Goal: Task Accomplishment & Management: Manage account settings

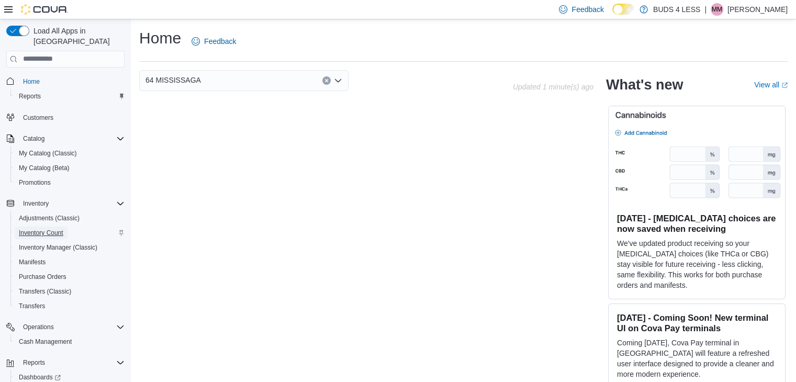
click at [38, 229] on span "Inventory Count" at bounding box center [41, 233] width 44 height 8
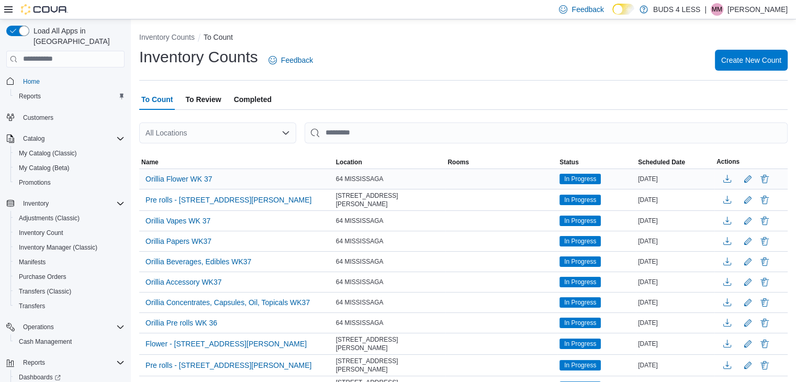
click at [290, 176] on div "Orillia Flower WK 37" at bounding box center [236, 179] width 195 height 20
click at [206, 178] on span "Orillia Flower WK 37" at bounding box center [178, 179] width 67 height 10
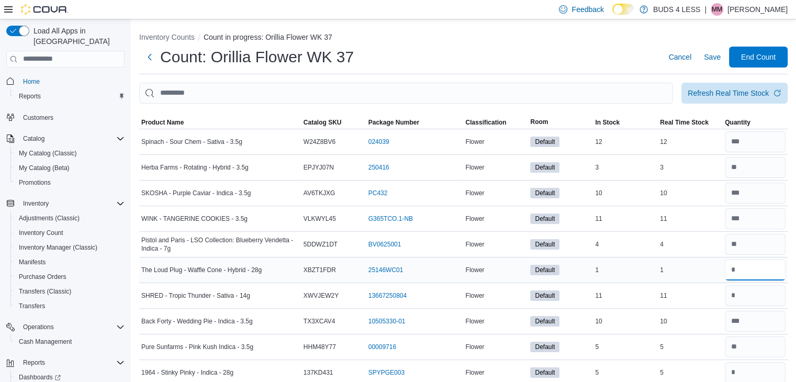
click at [770, 276] on input "number" at bounding box center [754, 269] width 61 height 21
type input "*"
click at [176, 122] on span "Product Name" at bounding box center [162, 122] width 42 height 8
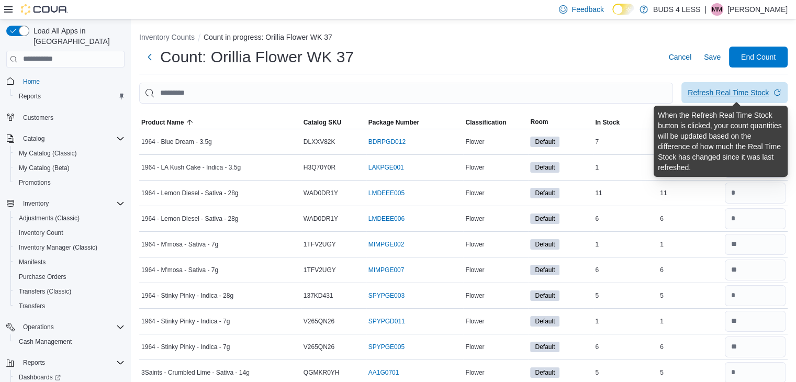
click at [724, 87] on span "Refresh Real Time Stock" at bounding box center [734, 92] width 94 height 21
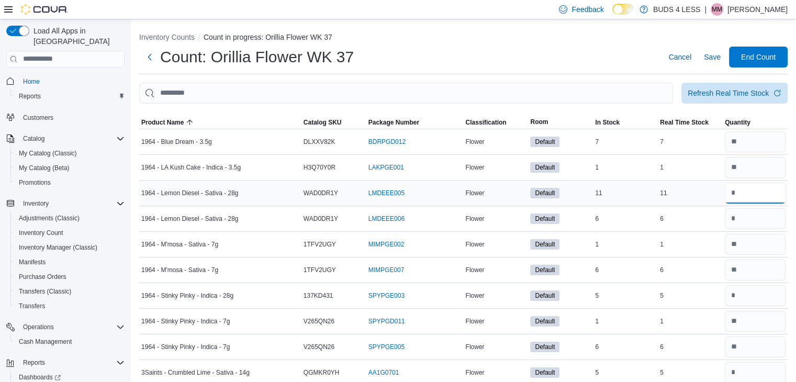
click at [746, 190] on input "number" at bounding box center [754, 193] width 61 height 21
type input "**"
click at [751, 222] on input "number" at bounding box center [754, 218] width 61 height 21
type input "*"
click at [751, 296] on input "number" at bounding box center [754, 295] width 61 height 21
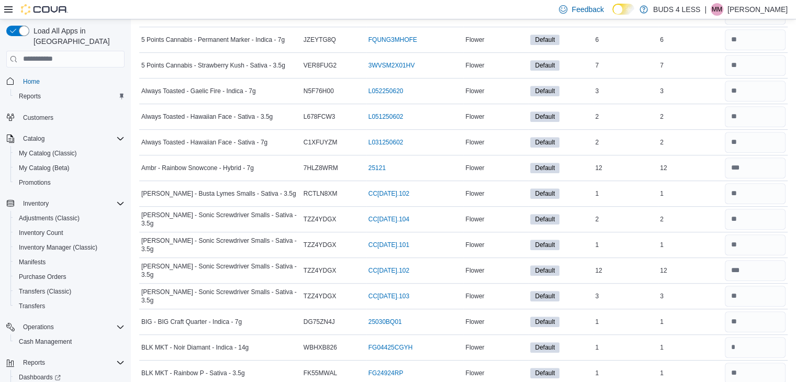
scroll to position [564, 0]
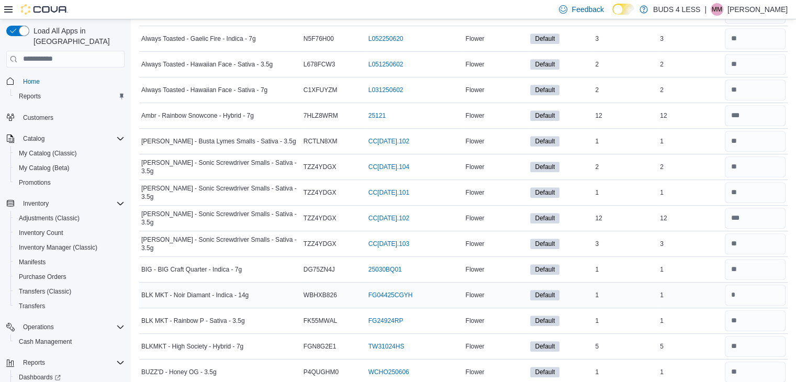
type input "*"
click at [746, 292] on input "number" at bounding box center [754, 295] width 61 height 21
type input "*"
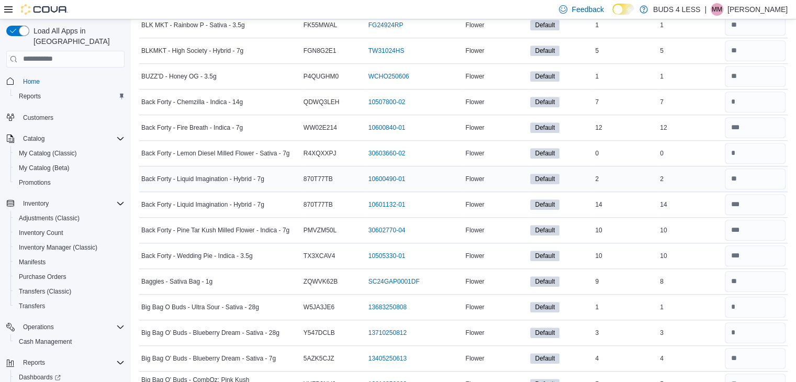
scroll to position [878, 0]
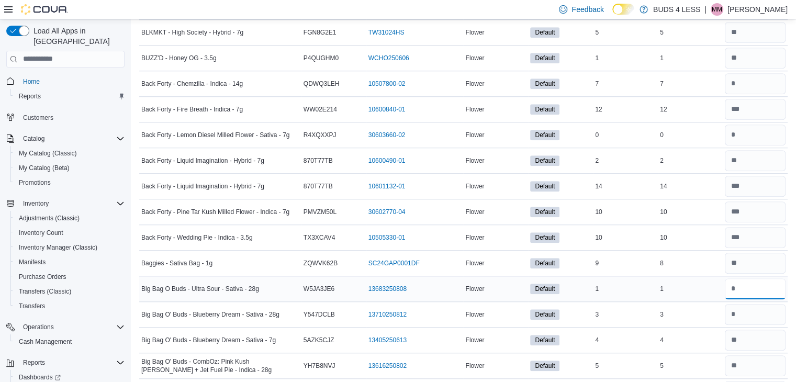
click at [754, 284] on input "number" at bounding box center [754, 288] width 61 height 21
type input "*"
click at [758, 308] on input "number" at bounding box center [754, 314] width 61 height 21
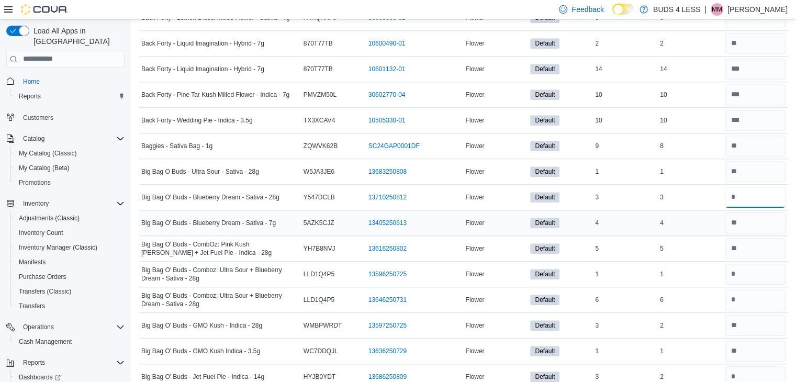
scroll to position [1035, 0]
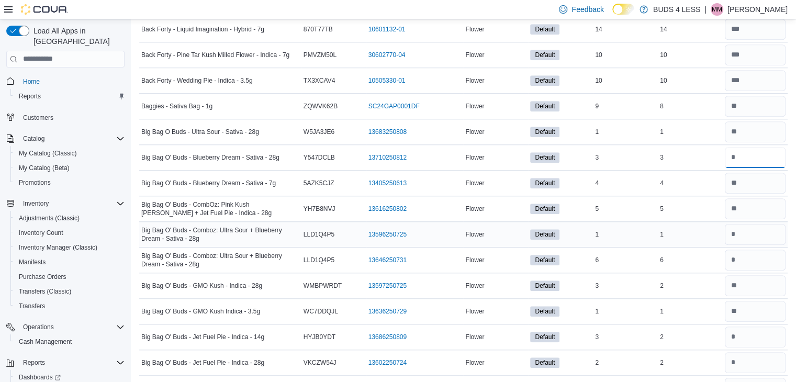
type input "*"
click at [754, 226] on input "number" at bounding box center [754, 234] width 61 height 21
type input "*"
click at [752, 254] on input "number" at bounding box center [754, 260] width 61 height 21
type input "*"
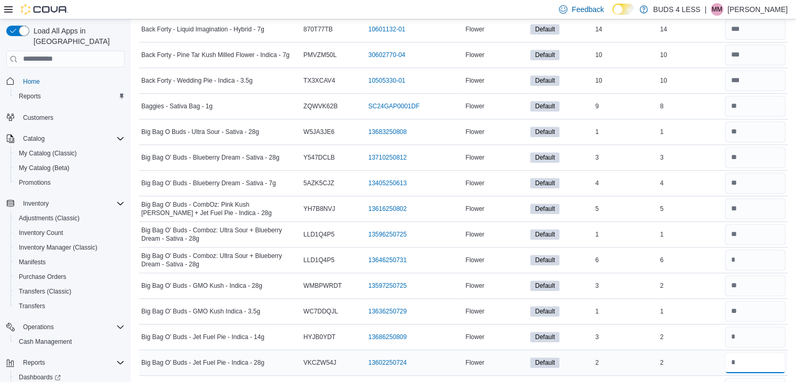
click at [757, 358] on input "number" at bounding box center [754, 362] width 61 height 21
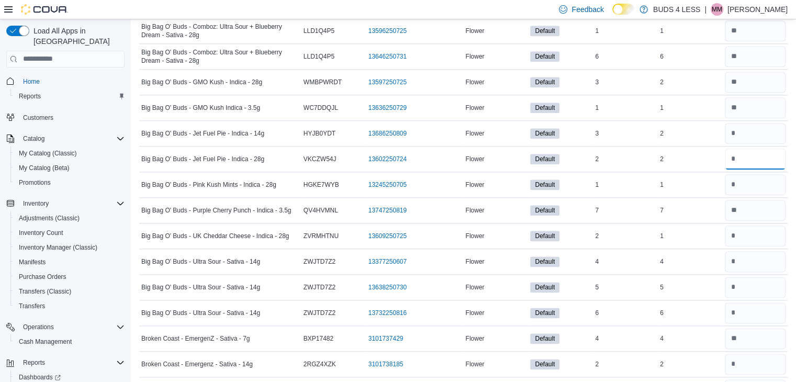
scroll to position [1244, 0]
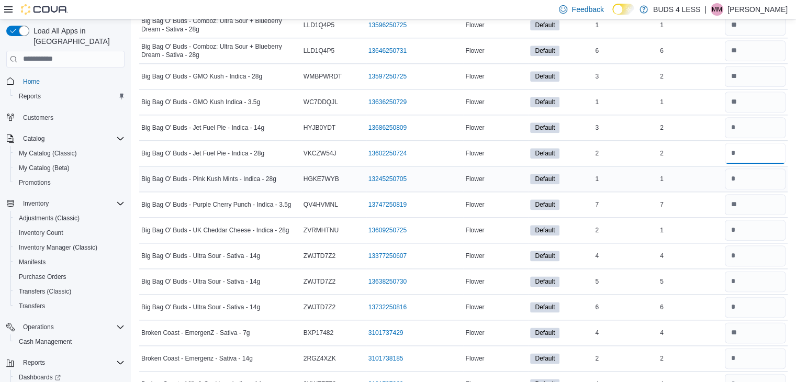
type input "*"
click at [757, 172] on input "number" at bounding box center [754, 178] width 61 height 21
type input "*"
click at [753, 229] on input "number" at bounding box center [754, 230] width 61 height 21
type input "*"
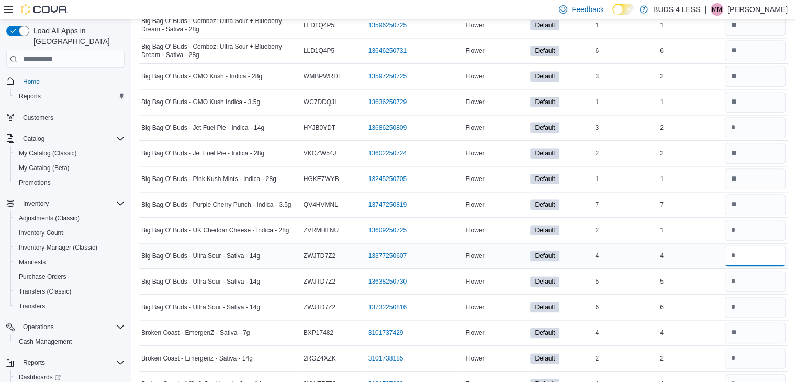
click at [753, 253] on input "number" at bounding box center [754, 255] width 61 height 21
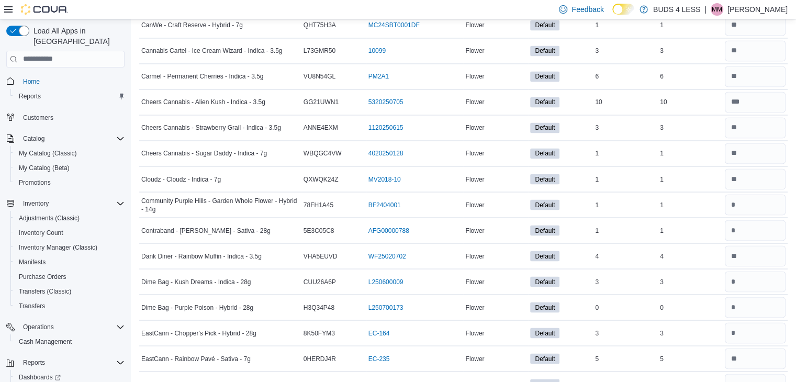
scroll to position [1820, 0]
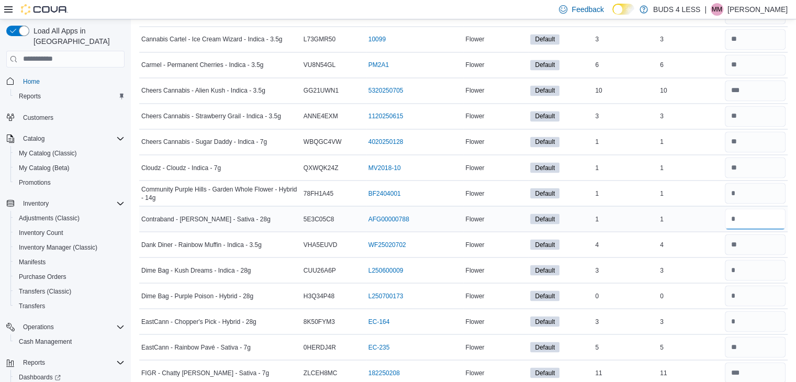
click at [753, 210] on input "number" at bounding box center [754, 218] width 61 height 21
type input "*"
click at [754, 270] on input "number" at bounding box center [754, 269] width 61 height 21
type input "*"
click at [746, 314] on input "number" at bounding box center [754, 321] width 61 height 21
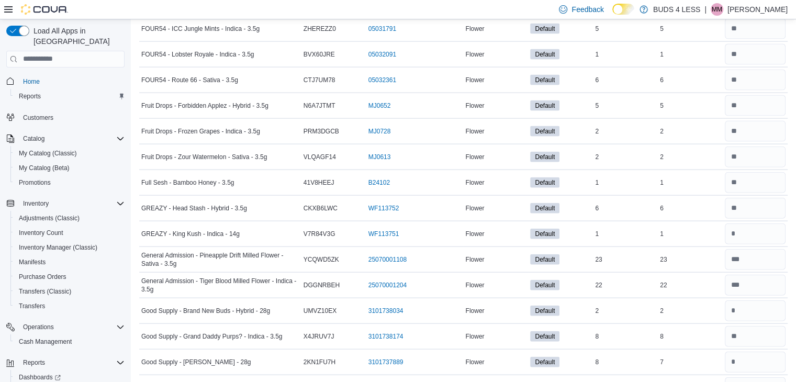
scroll to position [2395, 0]
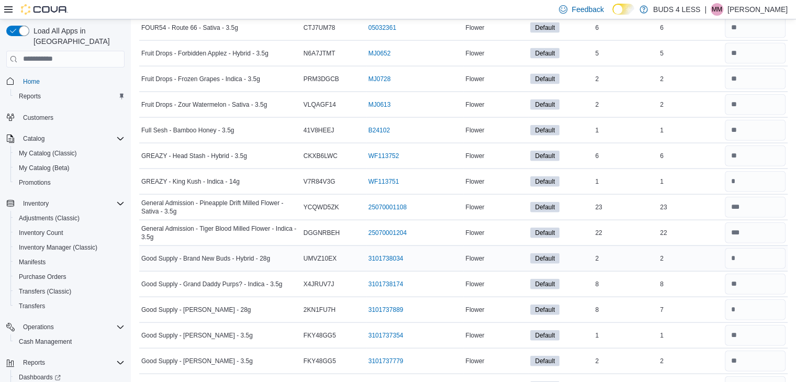
type input "*"
click at [747, 249] on input "number" at bounding box center [754, 258] width 61 height 21
type input "*"
click at [750, 299] on input "number" at bounding box center [754, 309] width 61 height 21
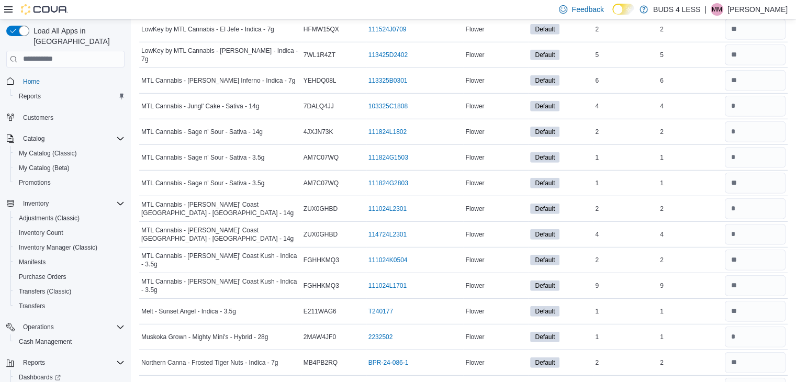
scroll to position [3075, 0]
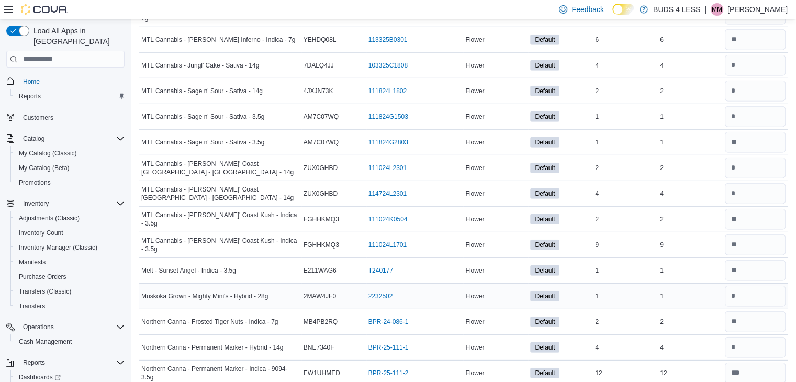
type input "*"
click at [746, 286] on input "number" at bounding box center [754, 296] width 61 height 21
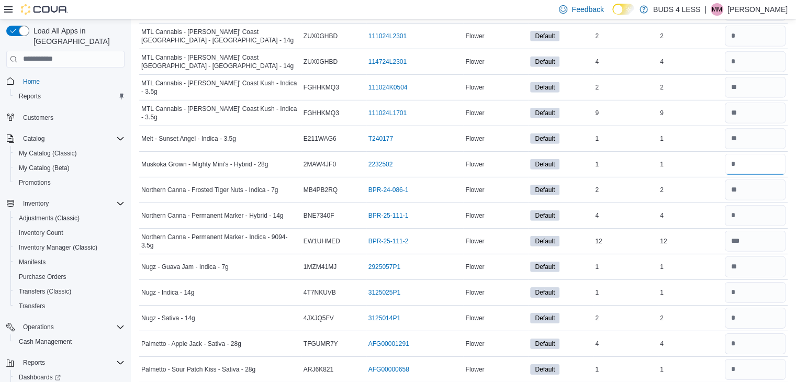
scroll to position [3232, 0]
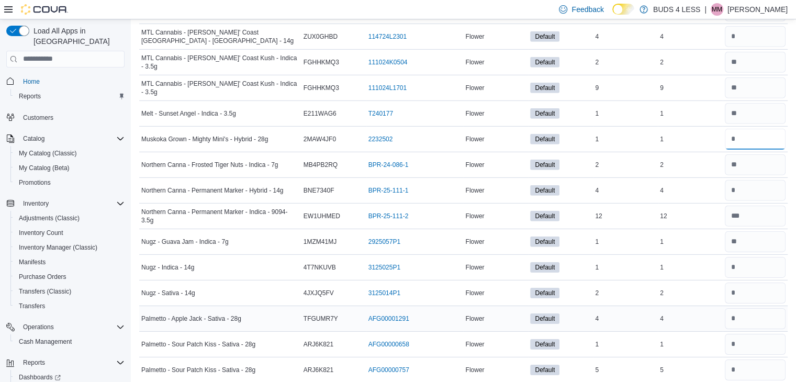
type input "*"
click at [756, 308] on input "number" at bounding box center [754, 318] width 61 height 21
type input "*"
click at [747, 334] on input "number" at bounding box center [754, 344] width 61 height 21
type input "*"
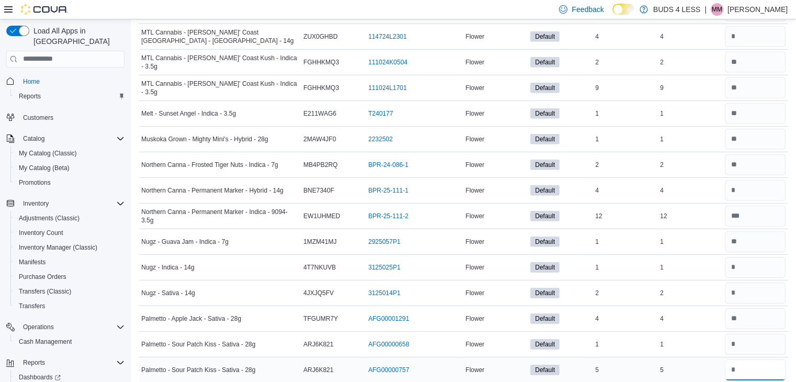
click at [747, 359] on input "number" at bounding box center [754, 369] width 61 height 21
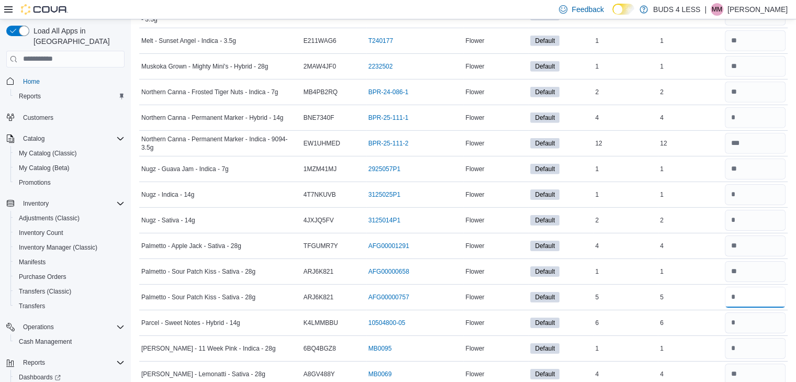
scroll to position [3337, 0]
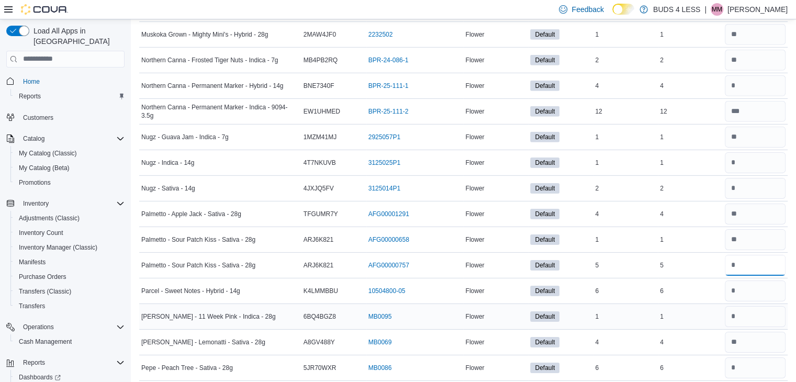
type input "*"
click at [758, 306] on input "number" at bounding box center [754, 316] width 61 height 21
type input "*"
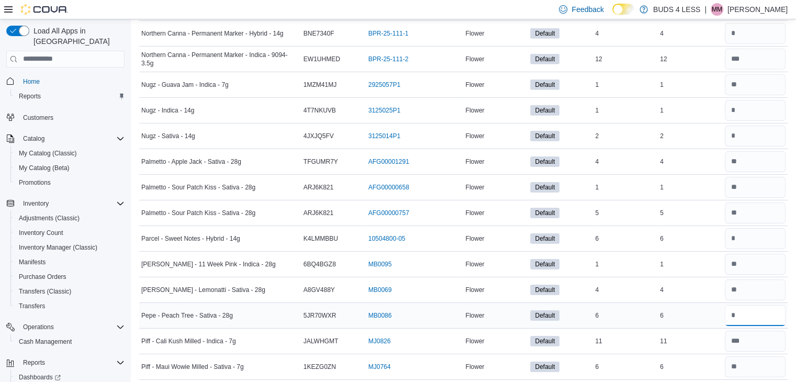
click at [749, 305] on input "number" at bounding box center [754, 315] width 61 height 21
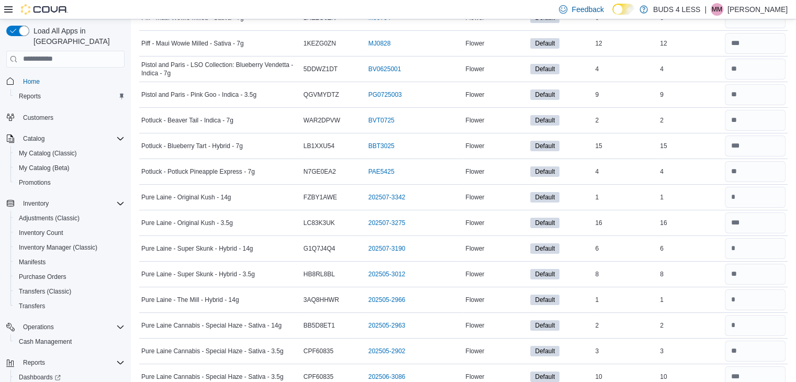
scroll to position [3807, 0]
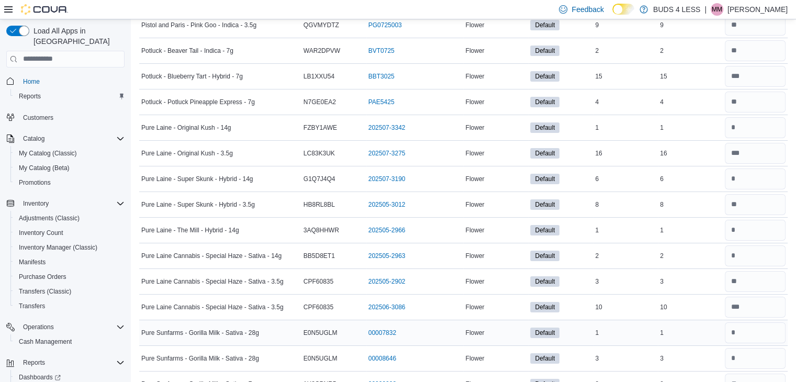
type input "*"
click at [767, 322] on input "number" at bounding box center [754, 332] width 61 height 21
type input "*"
click at [758, 348] on input "number" at bounding box center [754, 358] width 61 height 21
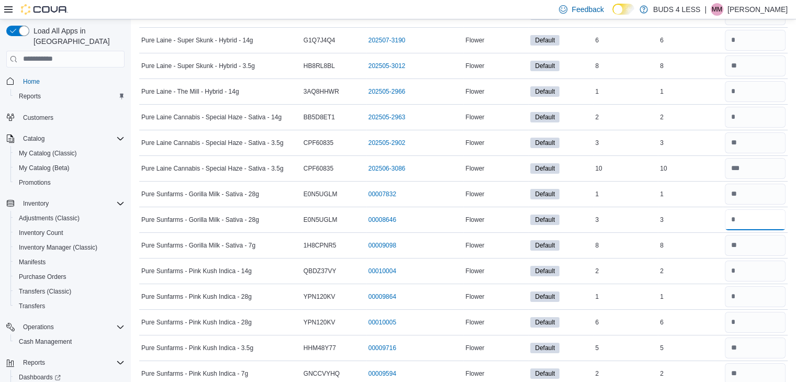
scroll to position [3964, 0]
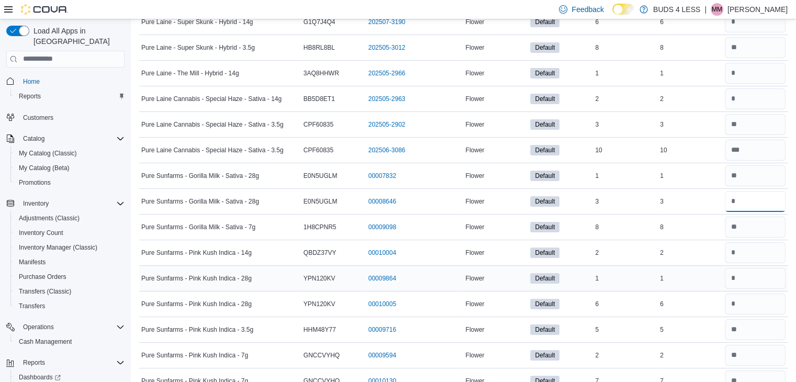
type input "*"
click at [750, 268] on input "number" at bounding box center [754, 278] width 61 height 21
type input "*"
click at [747, 293] on input "number" at bounding box center [754, 303] width 61 height 21
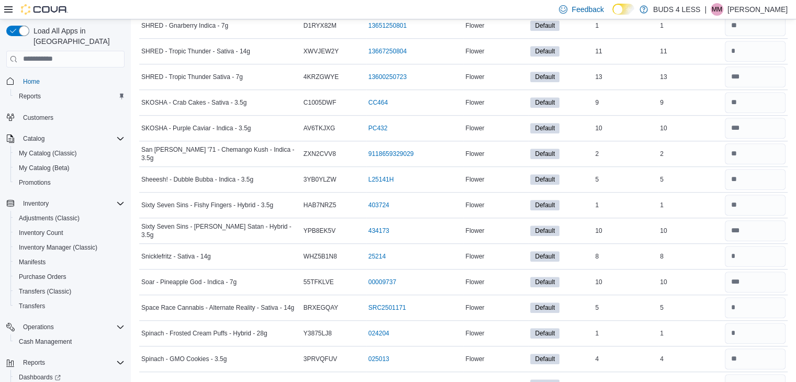
scroll to position [4697, 0]
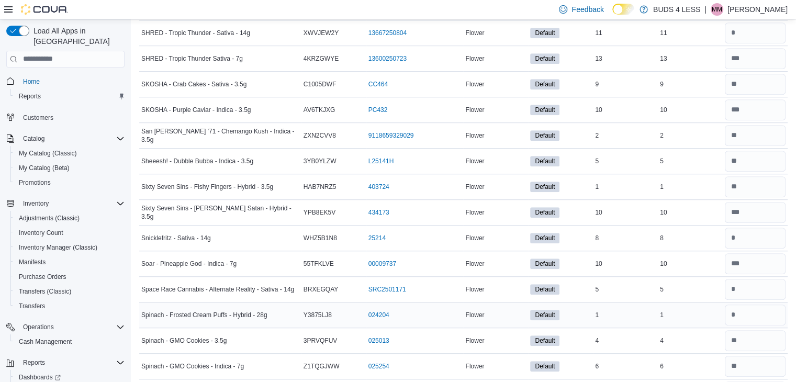
type input "*"
click at [751, 304] on input "number" at bounding box center [754, 314] width 61 height 21
type input "*"
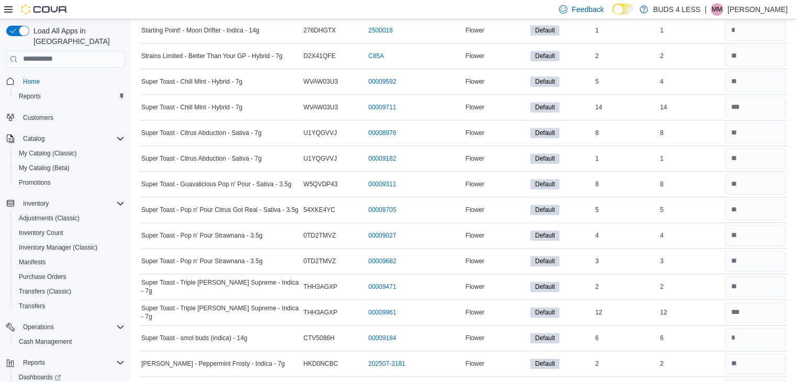
scroll to position [5272, 0]
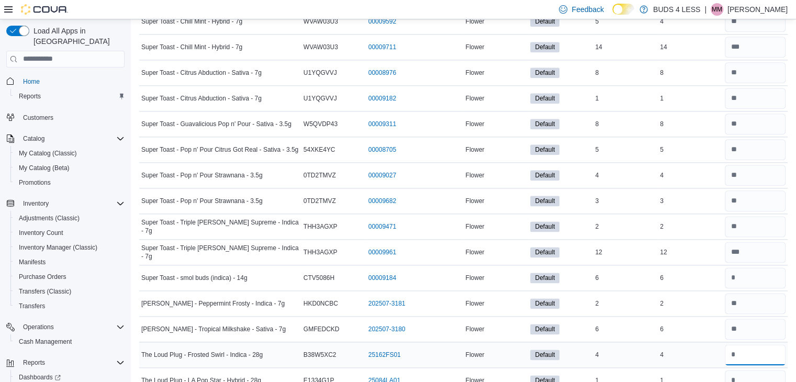
click at [755, 344] on input "number" at bounding box center [754, 354] width 61 height 21
type input "*"
click at [751, 370] on input "number" at bounding box center [754, 380] width 61 height 21
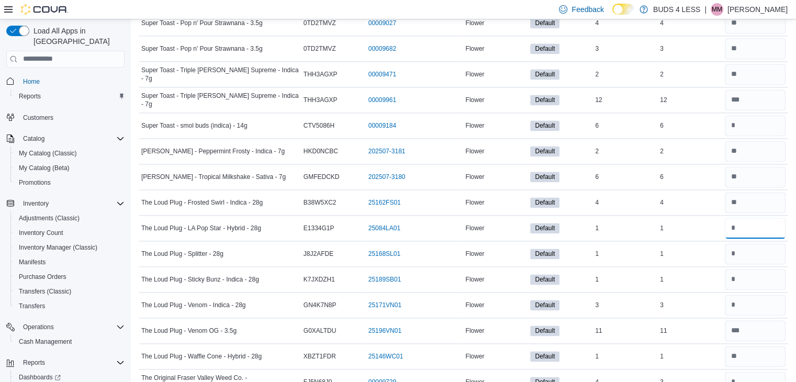
scroll to position [5429, 0]
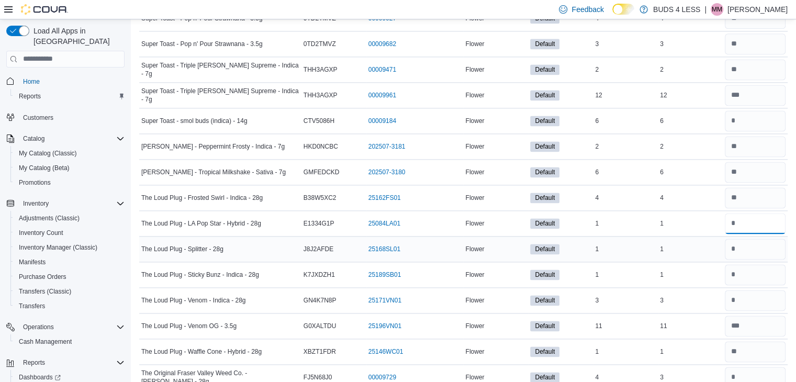
type input "*"
click at [762, 239] on input "number" at bounding box center [754, 249] width 61 height 21
type input "*"
click at [716, 268] on div "1" at bounding box center [689, 274] width 65 height 13
click at [758, 264] on input "number" at bounding box center [754, 274] width 61 height 21
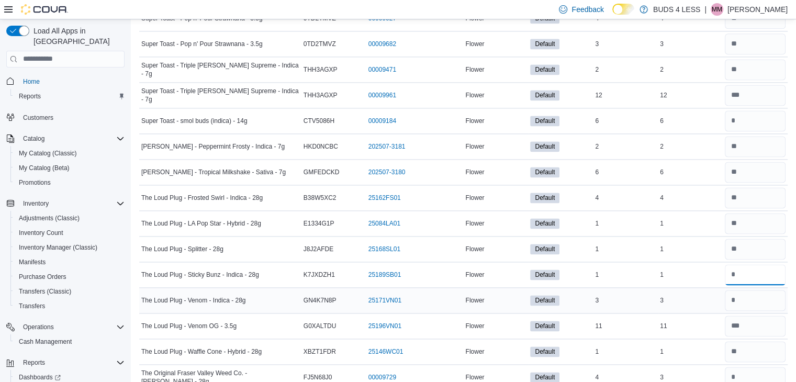
type input "*"
click at [742, 290] on input "number" at bounding box center [754, 300] width 61 height 21
type input "*"
click at [776, 367] on input "number" at bounding box center [754, 377] width 61 height 21
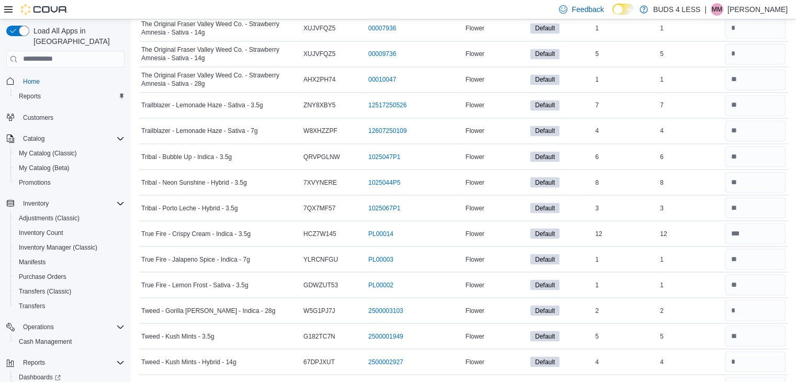
scroll to position [5847, 0]
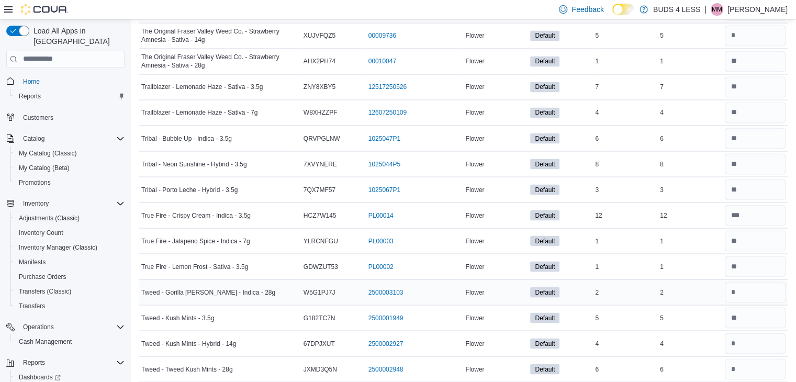
type input "*"
click at [755, 281] on input "number" at bounding box center [754, 291] width 61 height 21
type input "*"
click at [750, 358] on input "number" at bounding box center [754, 368] width 61 height 21
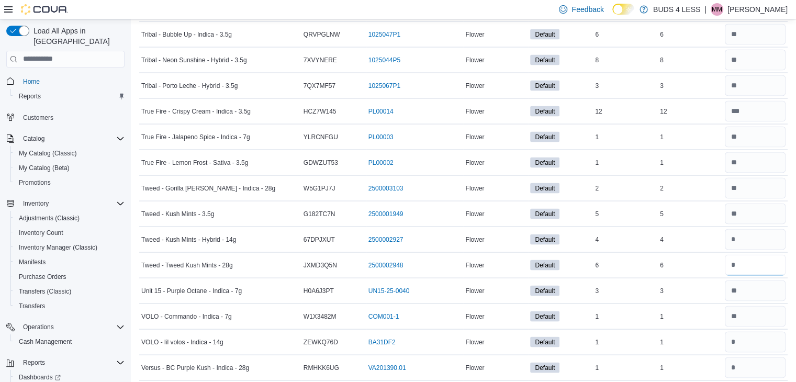
scroll to position [5952, 0]
type input "*"
click at [761, 356] on input "number" at bounding box center [754, 366] width 61 height 21
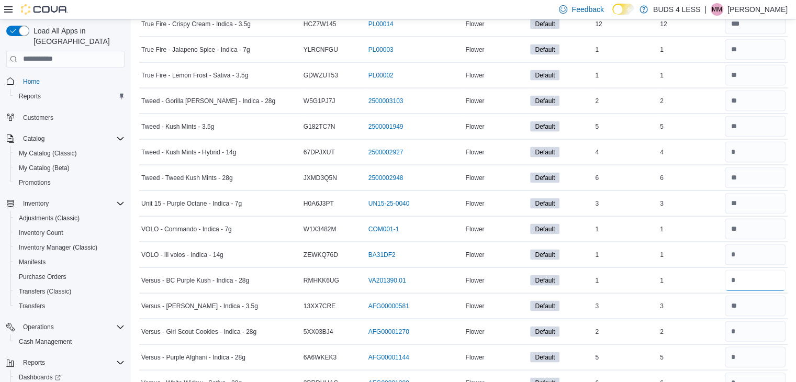
scroll to position [6057, 0]
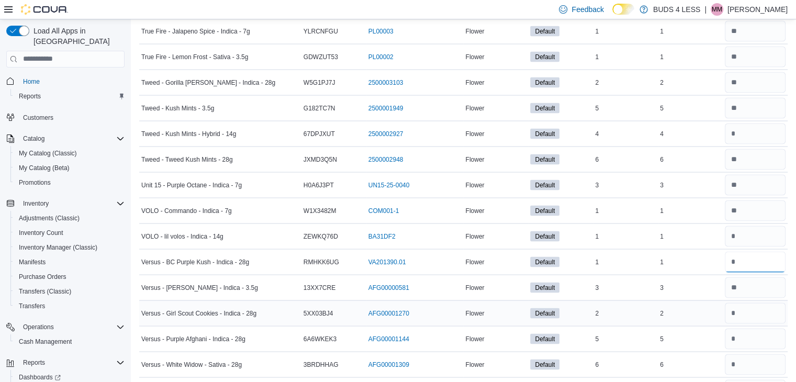
type input "*"
click at [752, 303] on input "number" at bounding box center [754, 313] width 61 height 21
type input "*"
click at [751, 328] on input "number" at bounding box center [754, 338] width 61 height 21
type input "*"
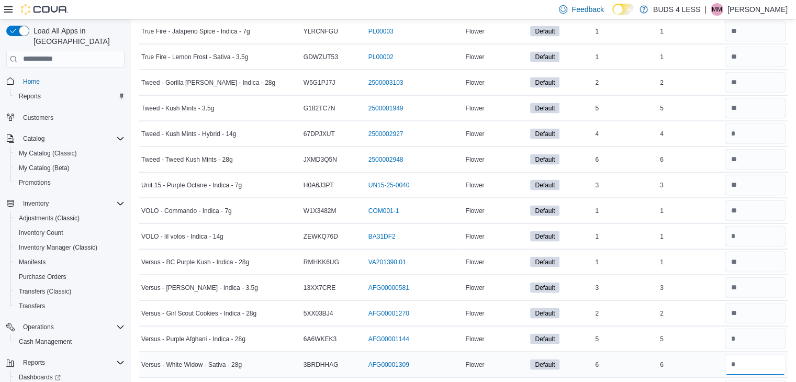
click at [759, 354] on input "number" at bounding box center [754, 364] width 61 height 21
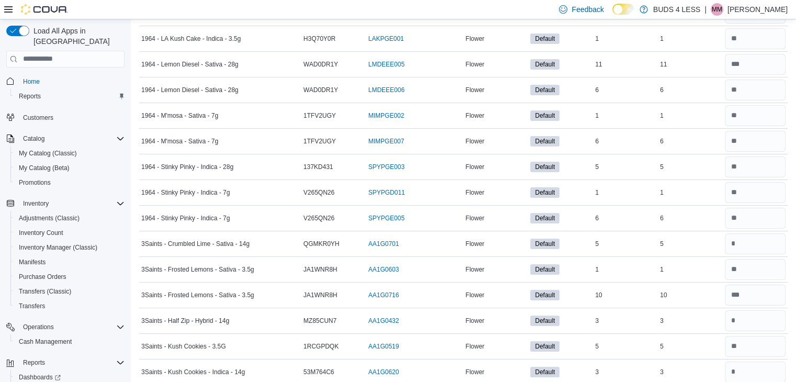
scroll to position [0, 0]
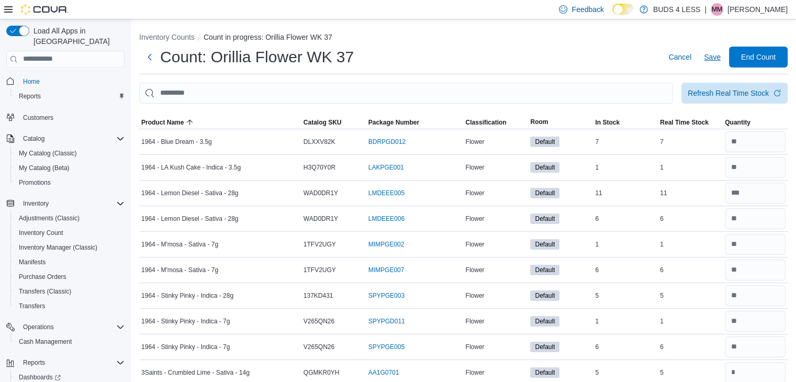
type input "*"
click at [720, 56] on span "Save" at bounding box center [712, 57] width 17 height 10
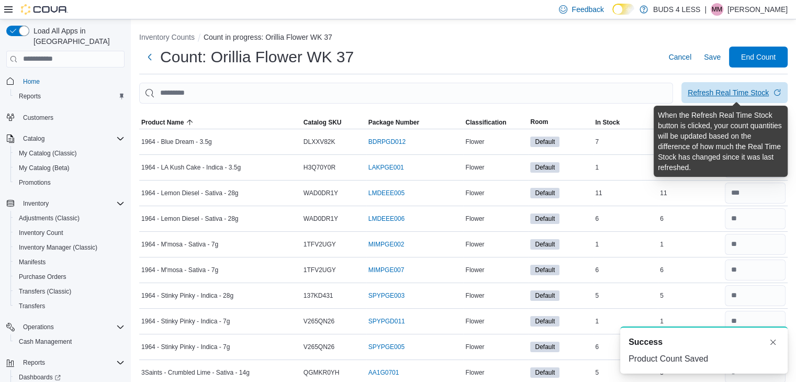
click at [728, 90] on div "Refresh Real Time Stock" at bounding box center [727, 92] width 81 height 10
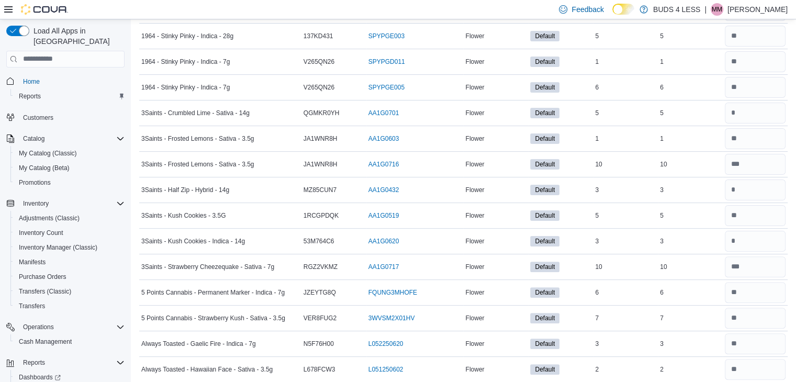
scroll to position [262, 0]
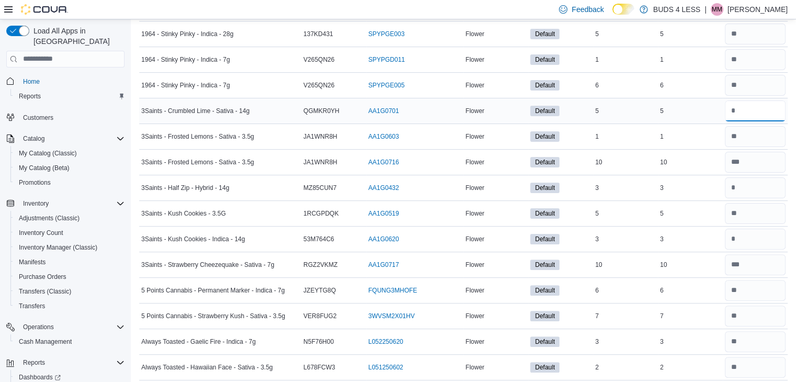
click at [747, 112] on input "number" at bounding box center [754, 110] width 61 height 21
type input "*"
click at [759, 187] on input "number" at bounding box center [754, 187] width 61 height 21
type input "*"
click at [759, 238] on input "number" at bounding box center [754, 239] width 61 height 21
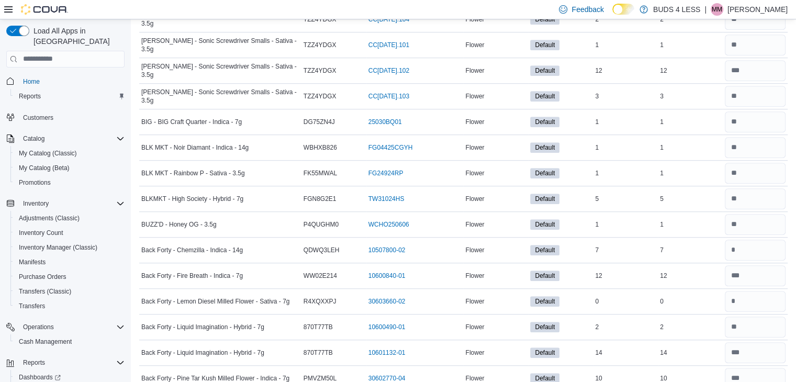
scroll to position [732, 0]
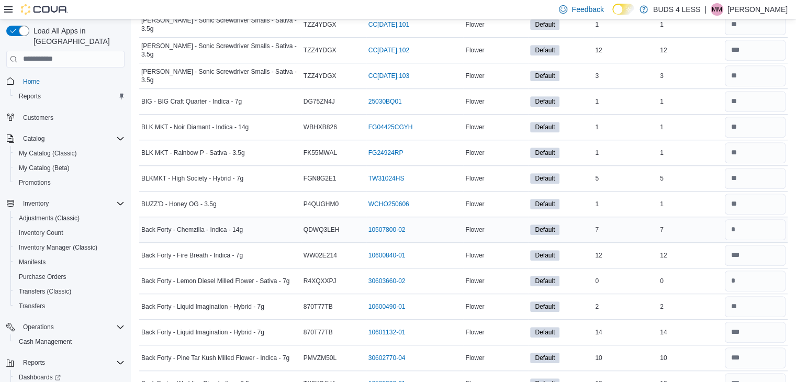
type input "*"
click at [764, 229] on input "number" at bounding box center [754, 229] width 61 height 21
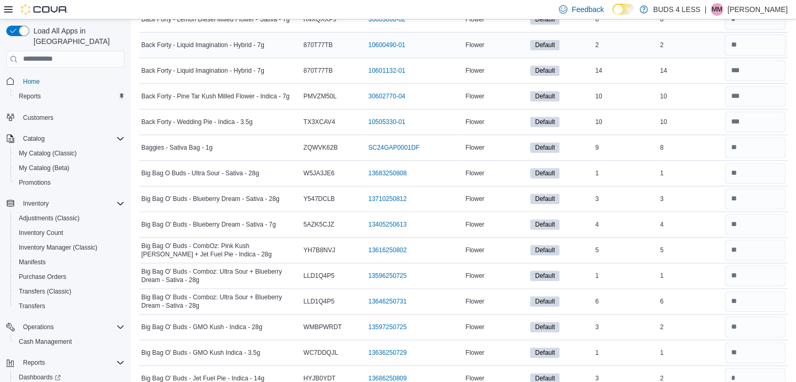
scroll to position [1046, 0]
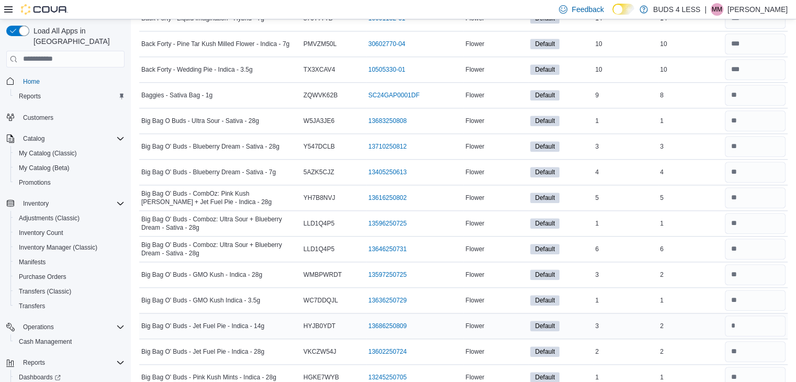
type input "*"
click at [759, 320] on input "number" at bounding box center [754, 325] width 61 height 21
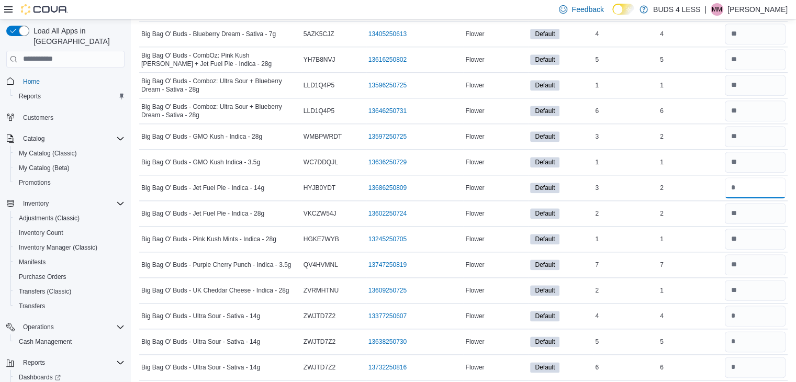
scroll to position [1203, 0]
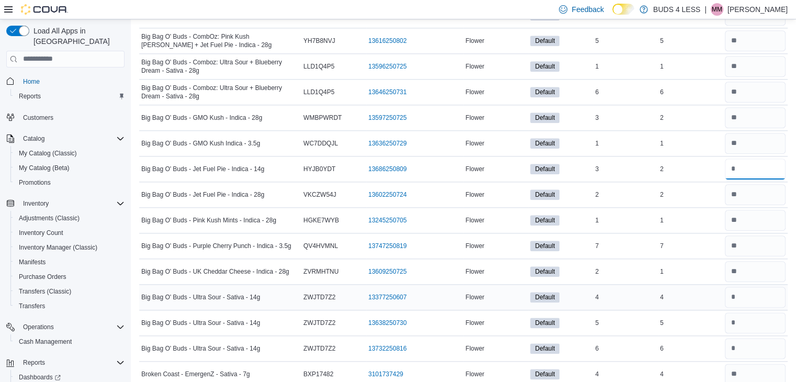
type input "*"
click at [753, 290] on input "number" at bounding box center [754, 297] width 61 height 21
type input "*"
click at [748, 318] on input "number" at bounding box center [754, 322] width 61 height 21
type input "*"
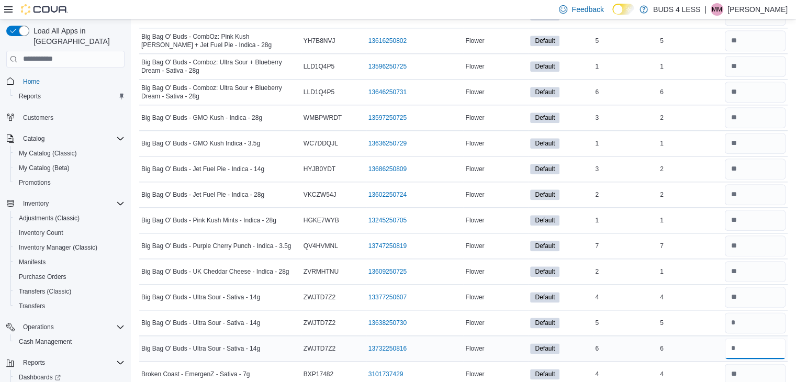
click at [749, 342] on input "number" at bounding box center [754, 348] width 61 height 21
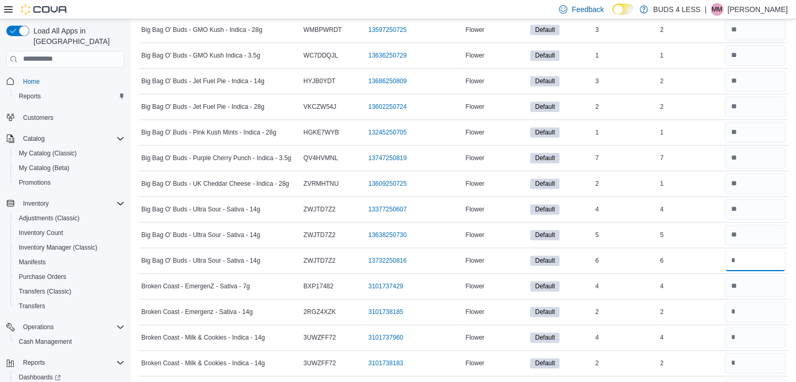
scroll to position [1308, 0]
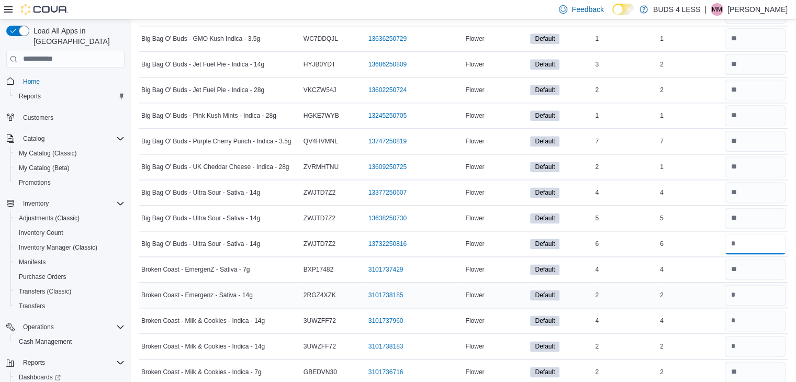
type input "*"
click at [762, 289] on input "number" at bounding box center [754, 295] width 61 height 21
type input "*"
click at [766, 312] on input "number" at bounding box center [754, 320] width 61 height 21
type input "*"
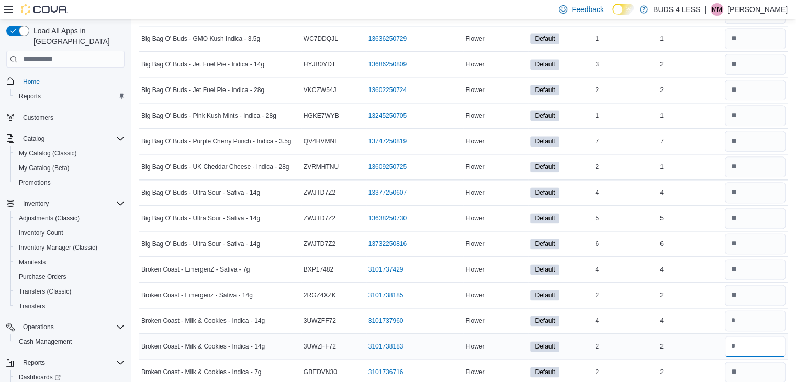
click at [761, 342] on input "number" at bounding box center [754, 346] width 61 height 21
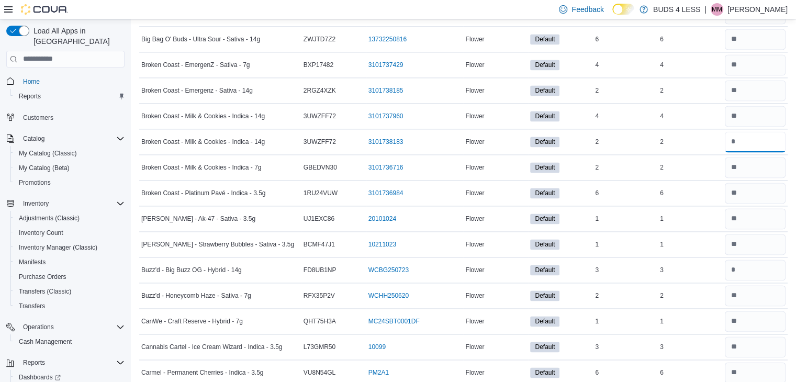
scroll to position [1517, 0]
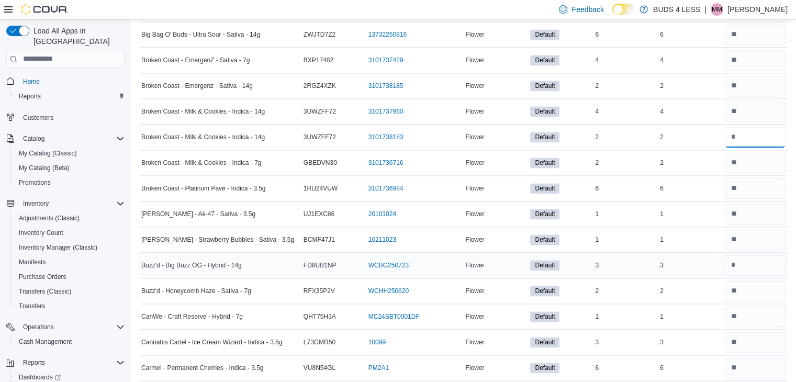
type input "*"
click at [766, 258] on input "number" at bounding box center [754, 265] width 61 height 21
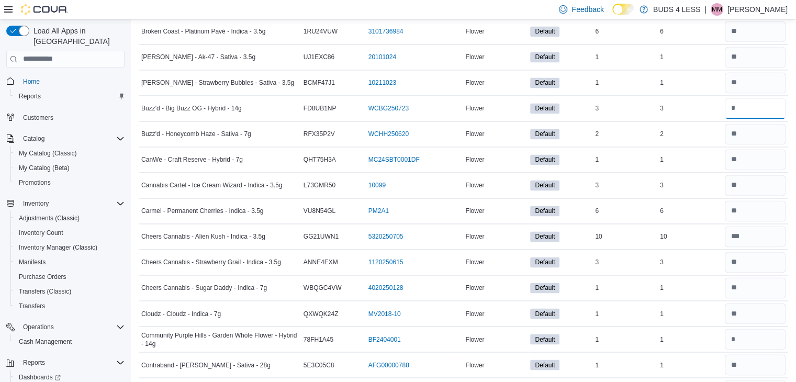
scroll to position [1726, 0]
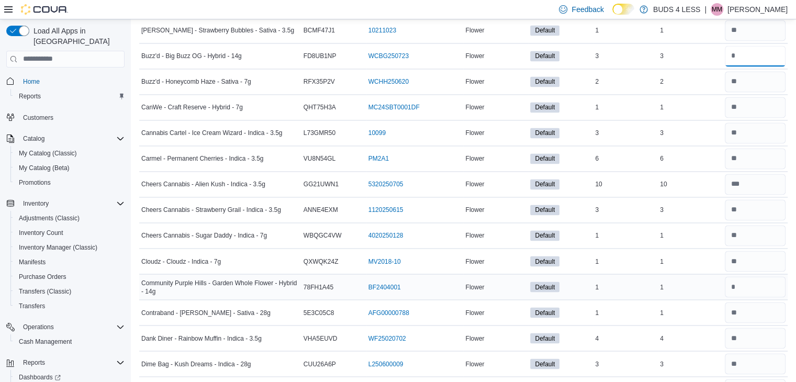
type input "*"
click at [762, 277] on input "number" at bounding box center [754, 286] width 61 height 21
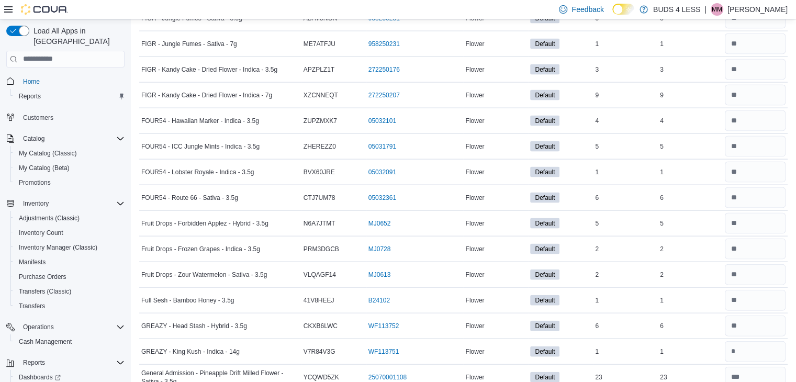
scroll to position [2249, 0]
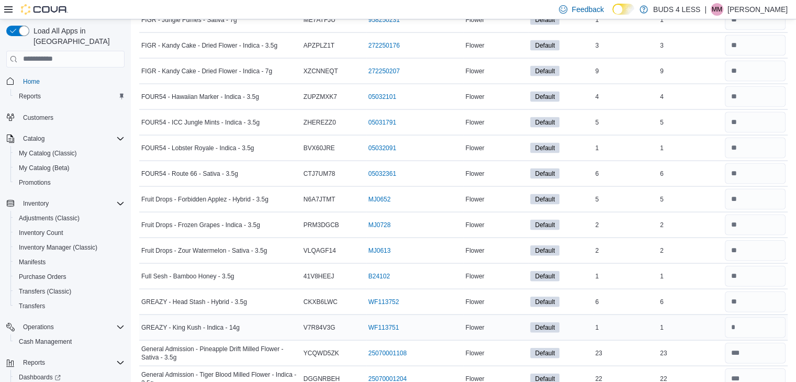
type input "*"
click at [755, 317] on input "number" at bounding box center [754, 327] width 61 height 21
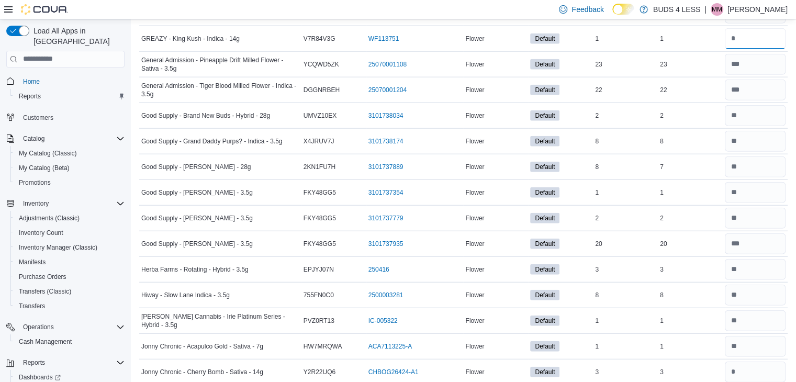
scroll to position [2563, 0]
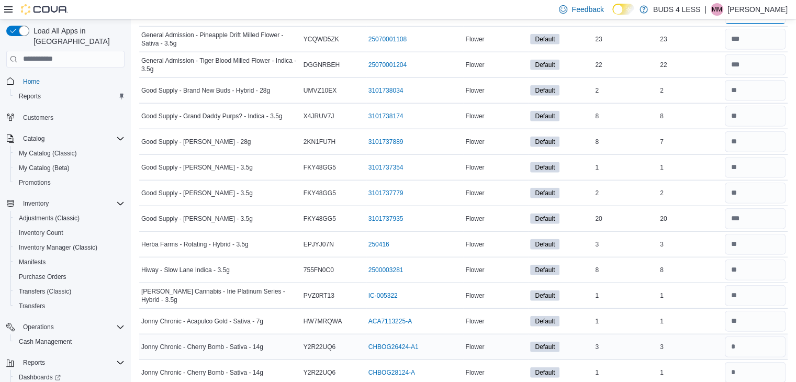
type input "*"
click at [757, 336] on input "number" at bounding box center [754, 346] width 61 height 21
type input "*"
click at [764, 362] on input "number" at bounding box center [754, 372] width 61 height 21
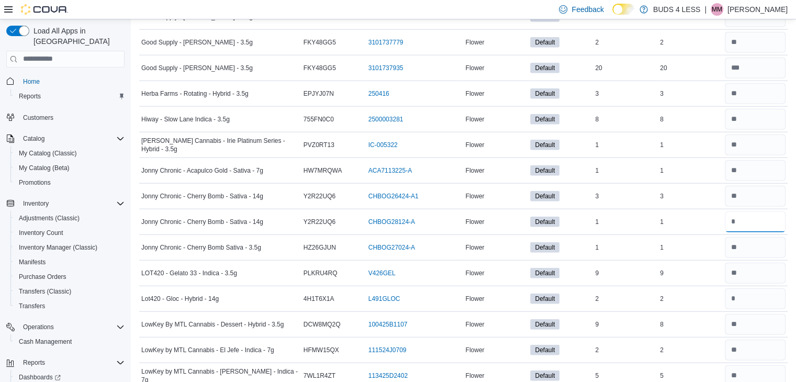
scroll to position [2720, 0]
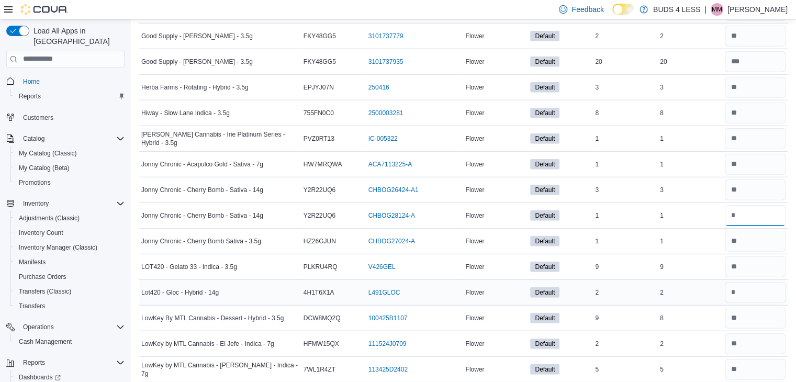
type input "*"
click at [754, 284] on input "number" at bounding box center [754, 292] width 61 height 21
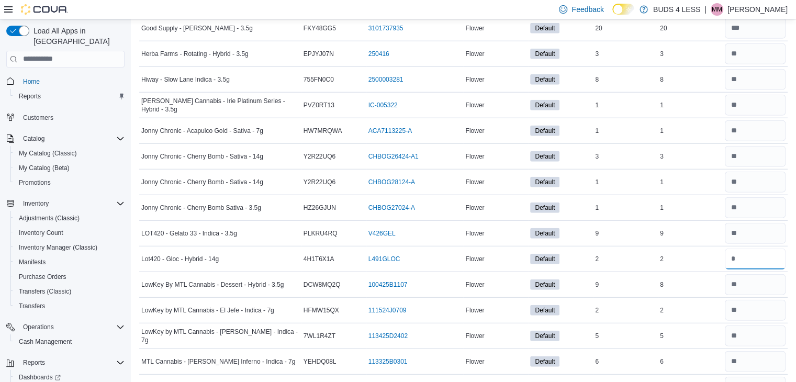
scroll to position [2772, 0]
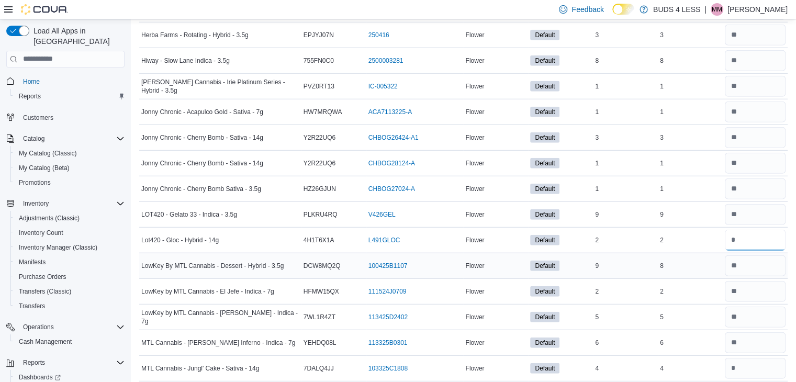
type input "*"
click at [755, 255] on input "number" at bounding box center [754, 265] width 61 height 21
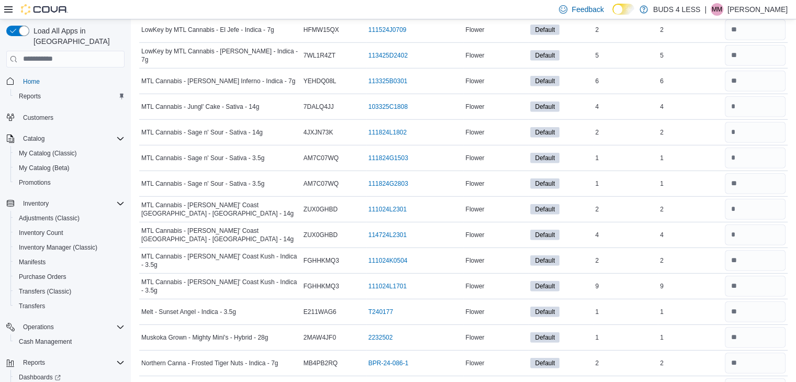
scroll to position [2929, 0]
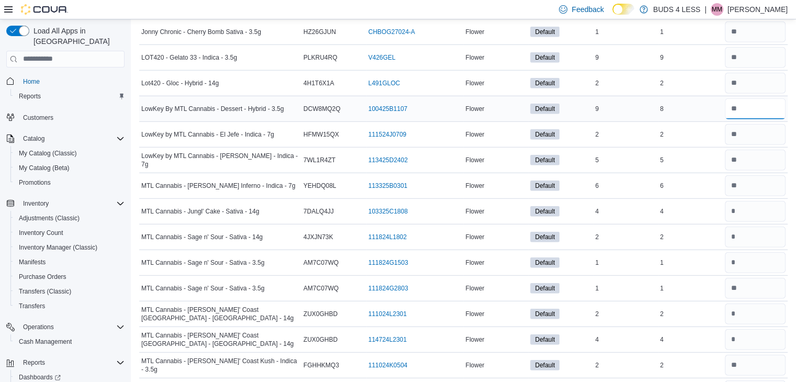
click at [761, 98] on input "number" at bounding box center [754, 108] width 61 height 21
type input "**"
click at [758, 201] on input "number" at bounding box center [754, 211] width 61 height 21
type input "*"
click at [757, 226] on input "number" at bounding box center [754, 236] width 61 height 21
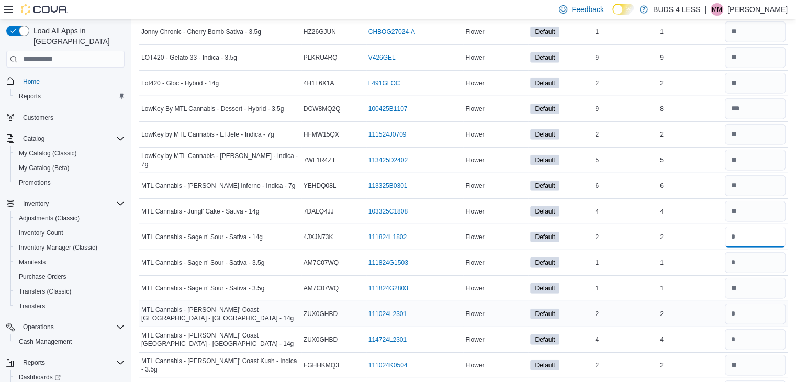
type input "*"
click at [757, 303] on input "number" at bounding box center [754, 313] width 61 height 21
type input "*"
click at [756, 329] on input "number" at bounding box center [754, 339] width 61 height 21
type input "*"
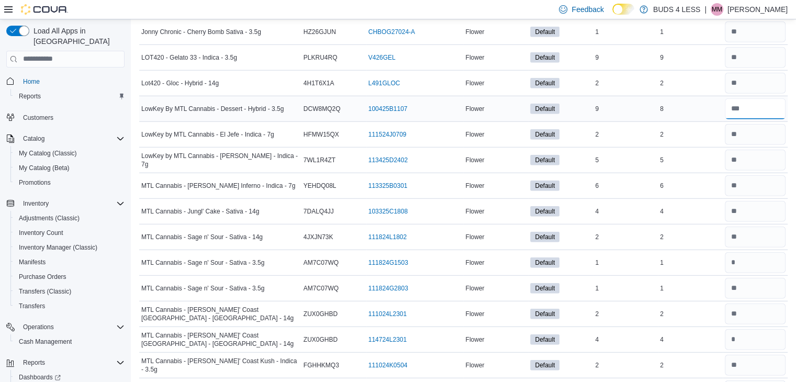
click at [749, 98] on input "number" at bounding box center [754, 108] width 61 height 21
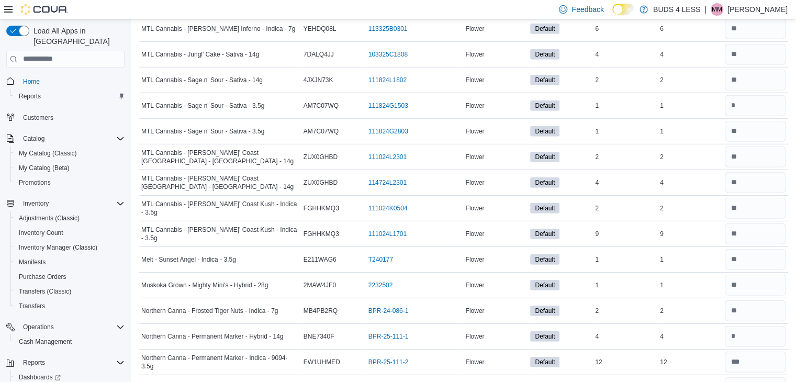
scroll to position [3138, 0]
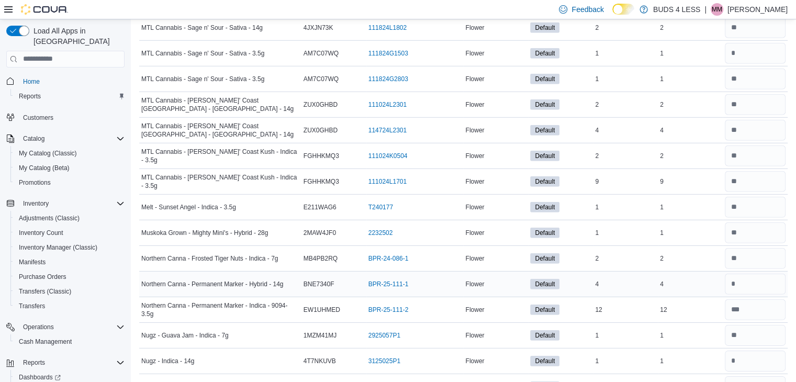
type input "*"
click at [749, 274] on input "number" at bounding box center [754, 284] width 61 height 21
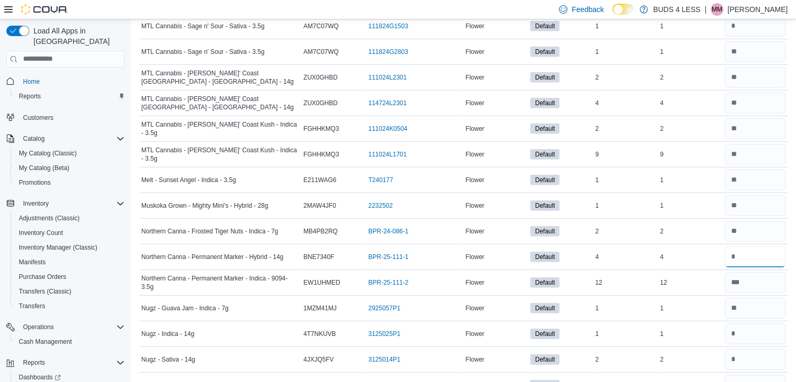
scroll to position [3191, 0]
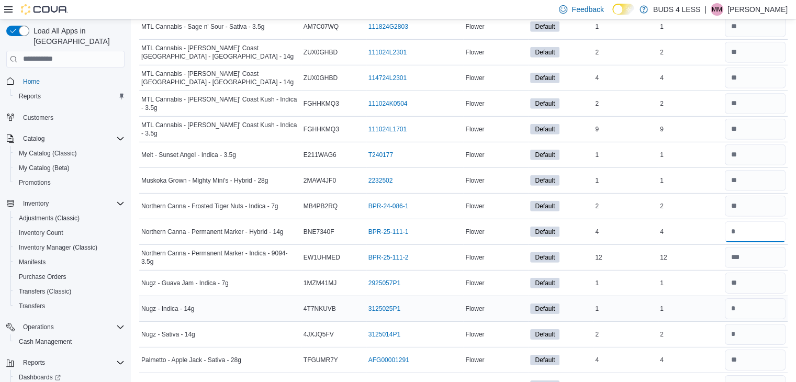
type input "*"
click at [755, 298] on input "number" at bounding box center [754, 308] width 61 height 21
type input "*"
click at [749, 324] on input "number" at bounding box center [754, 334] width 61 height 21
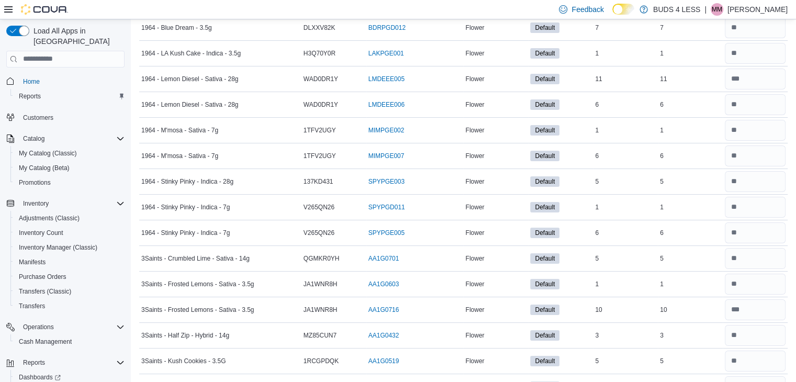
scroll to position [0, 0]
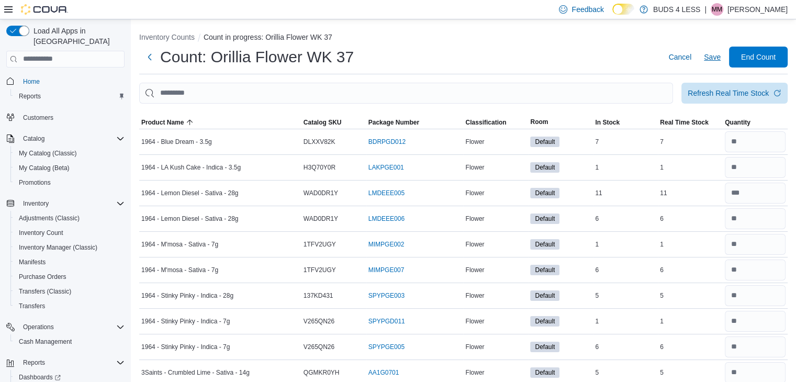
type input "*"
click at [719, 55] on span "Save" at bounding box center [712, 57] width 17 height 10
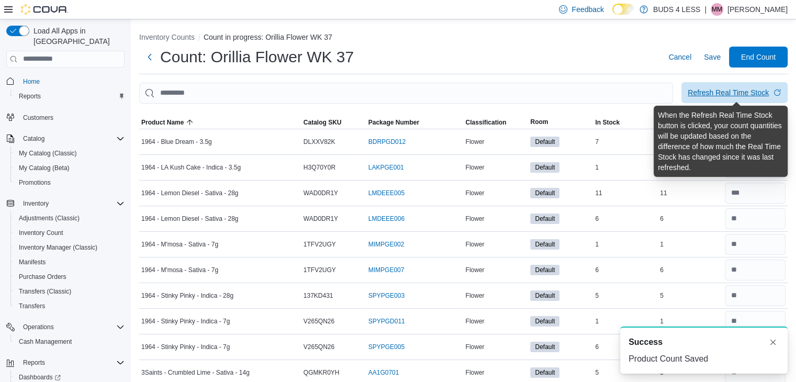
click at [730, 89] on div "Refresh Real Time Stock" at bounding box center [727, 92] width 81 height 10
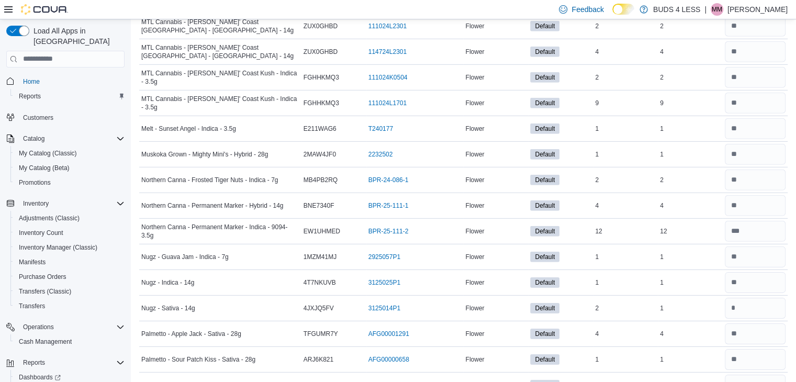
scroll to position [3243, 0]
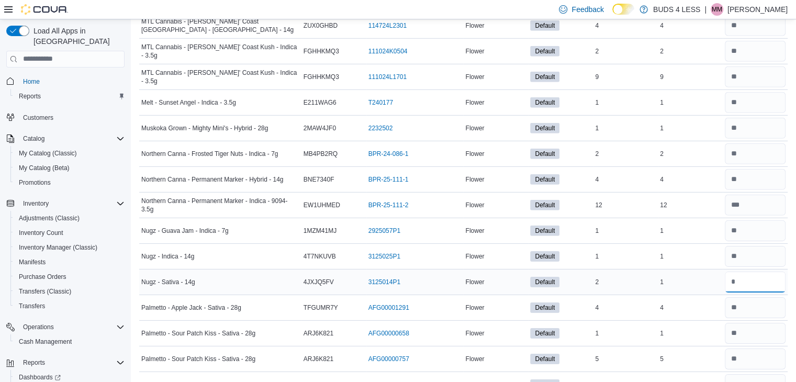
click at [762, 271] on input "number" at bounding box center [754, 281] width 61 height 21
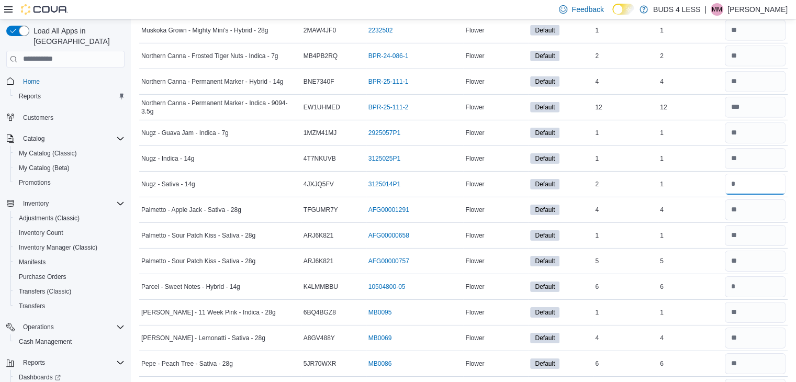
scroll to position [3348, 0]
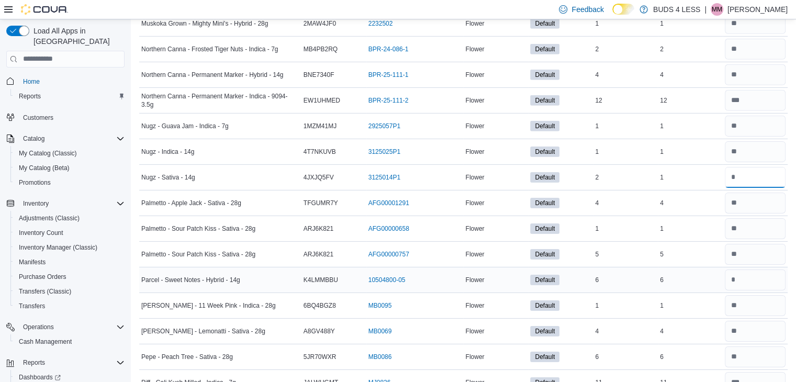
type input "*"
click at [758, 269] on input "number" at bounding box center [754, 279] width 61 height 21
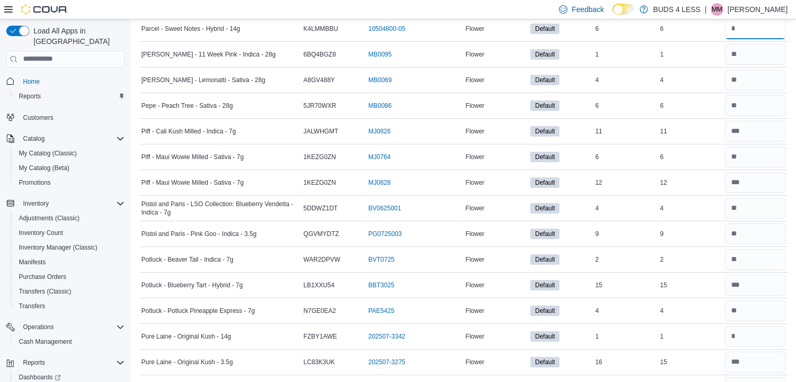
scroll to position [3609, 0]
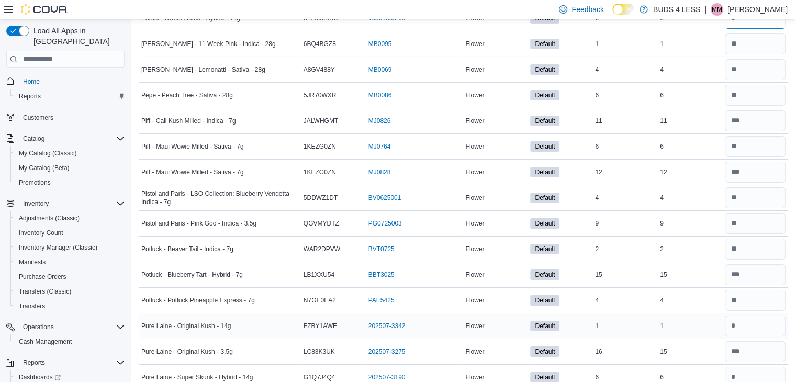
type input "*"
click at [769, 315] on input "number" at bounding box center [754, 325] width 61 height 21
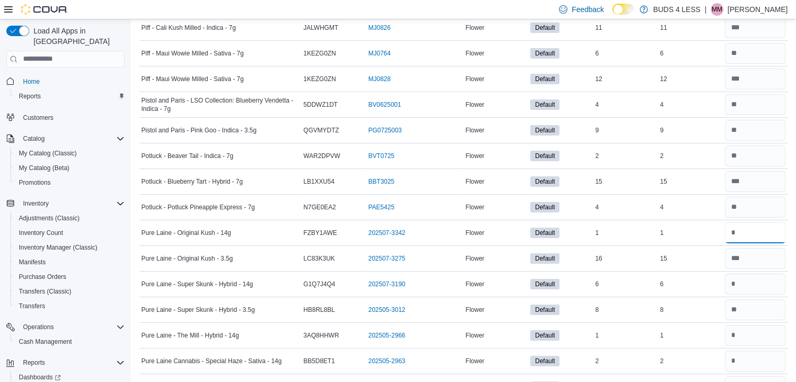
scroll to position [3714, 0]
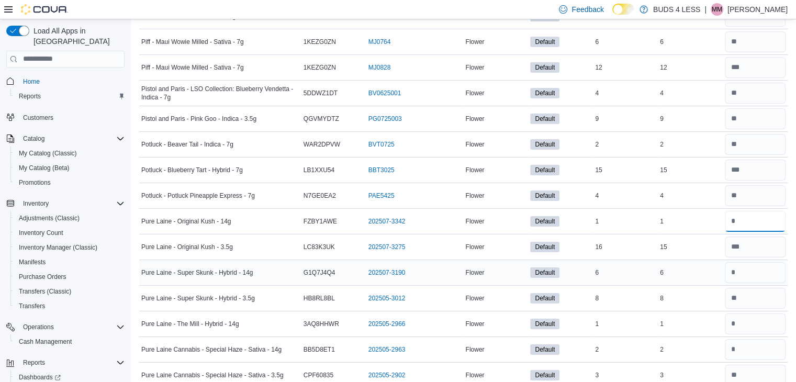
type input "*"
click at [762, 262] on input "number" at bounding box center [754, 272] width 61 height 21
type input "*"
click at [752, 313] on input "number" at bounding box center [754, 323] width 61 height 21
type input "*"
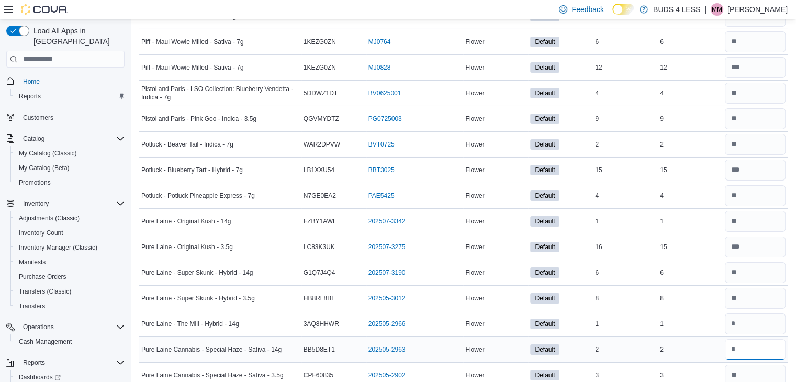
click at [758, 339] on input "number" at bounding box center [754, 349] width 61 height 21
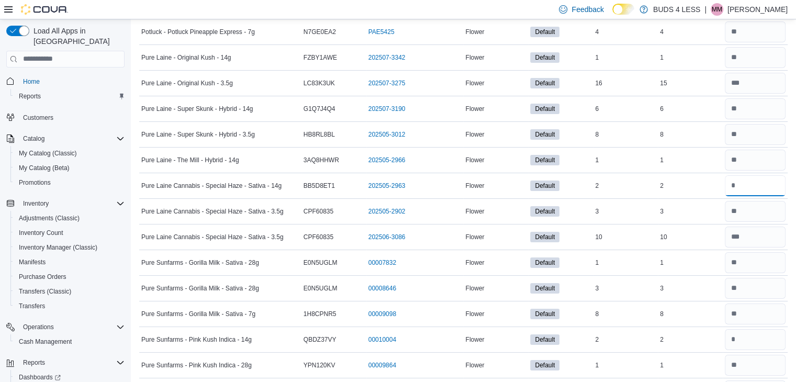
scroll to position [3923, 0]
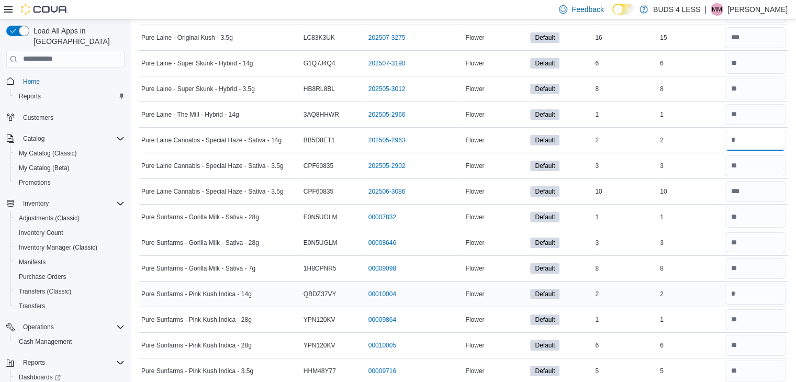
type input "*"
click at [761, 284] on input "number" at bounding box center [754, 294] width 61 height 21
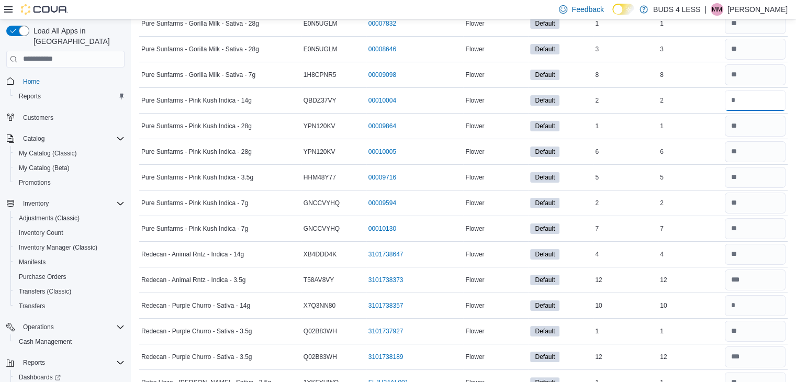
scroll to position [4132, 0]
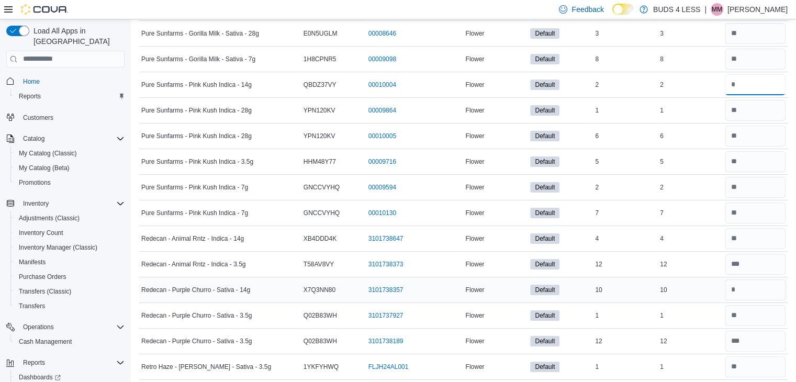
type input "*"
click at [758, 281] on input "number" at bounding box center [754, 289] width 61 height 21
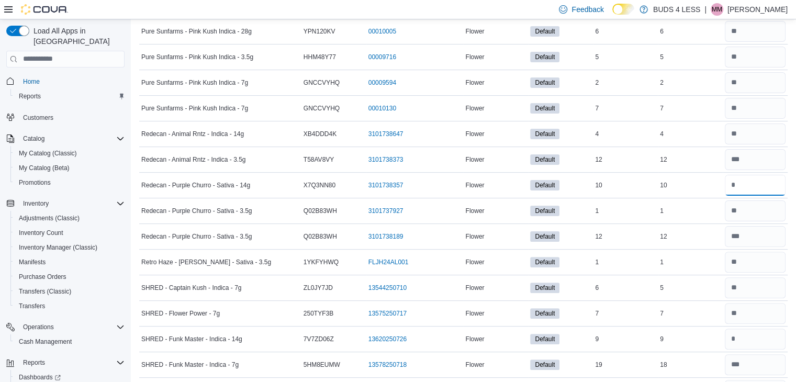
scroll to position [4289, 0]
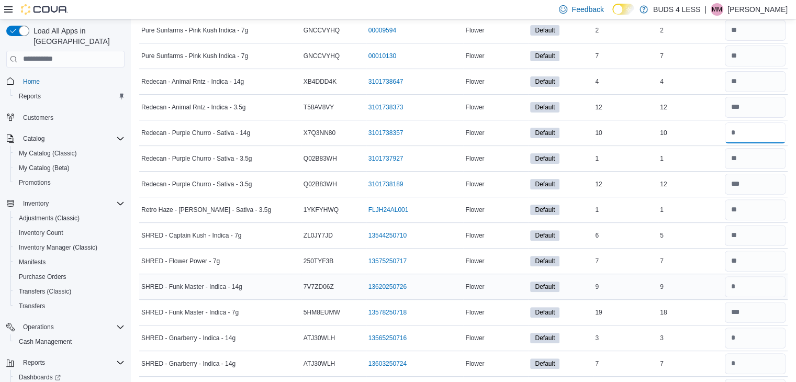
type input "**"
click at [762, 276] on input "number" at bounding box center [754, 286] width 61 height 21
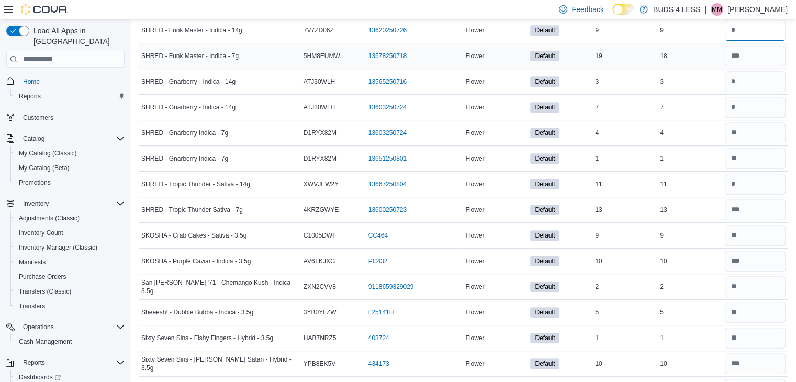
scroll to position [4708, 0]
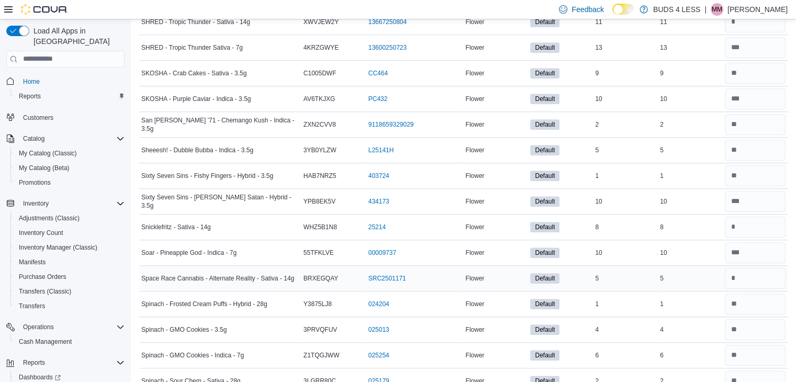
type input "*"
click at [753, 268] on input "number" at bounding box center [754, 278] width 61 height 21
type input "*"
click at [753, 217] on input "number" at bounding box center [754, 227] width 61 height 21
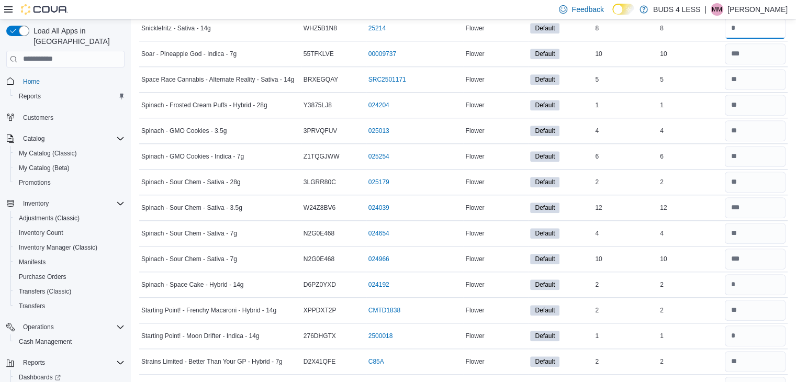
scroll to position [4917, 0]
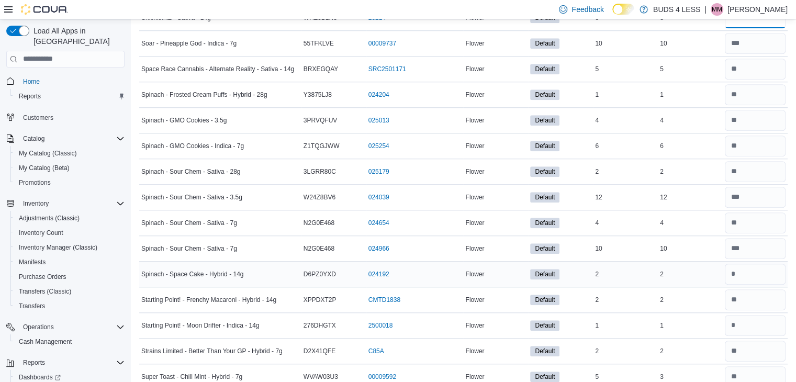
type input "*"
click at [753, 264] on input "number" at bounding box center [754, 274] width 61 height 21
type input "*"
click at [755, 315] on input "number" at bounding box center [754, 325] width 61 height 21
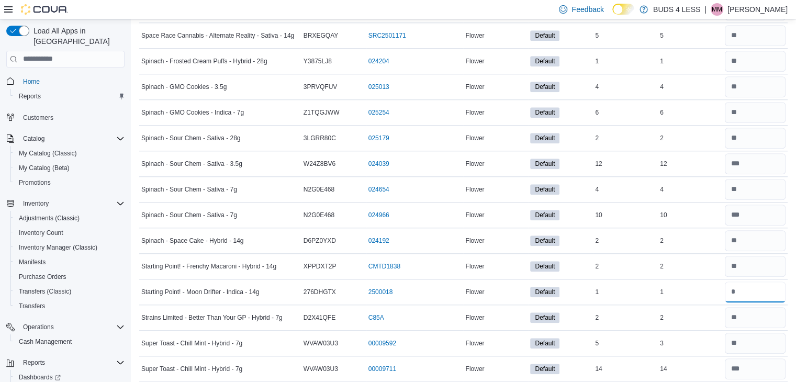
scroll to position [4969, 0]
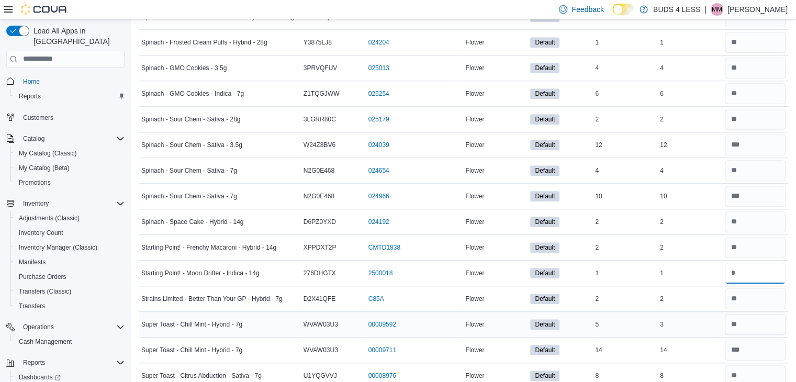
type input "*"
click at [747, 314] on input "number" at bounding box center [754, 324] width 61 height 21
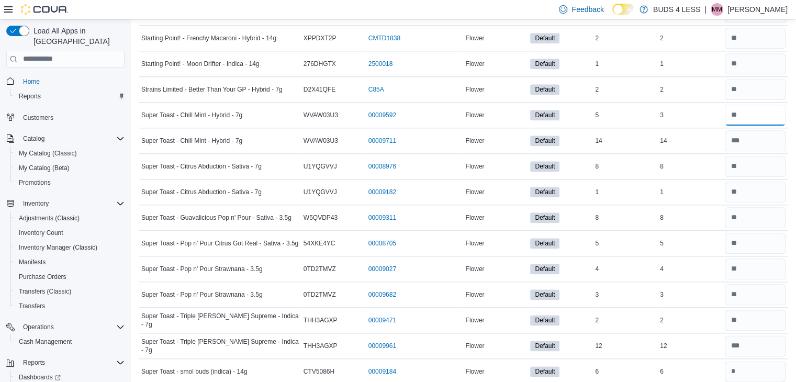
scroll to position [5231, 0]
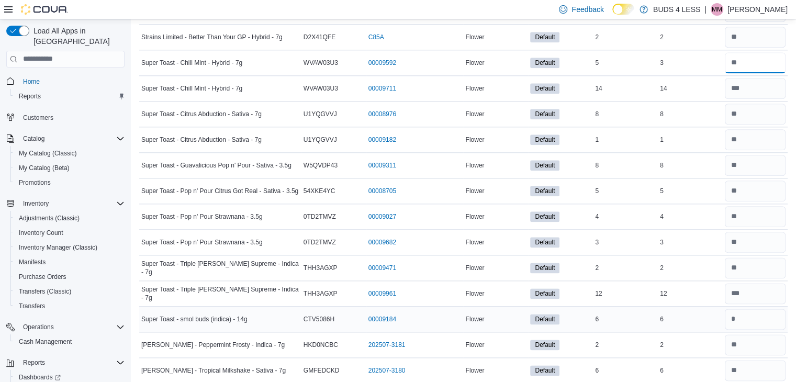
type input "*"
click at [759, 309] on input "number" at bounding box center [754, 319] width 61 height 21
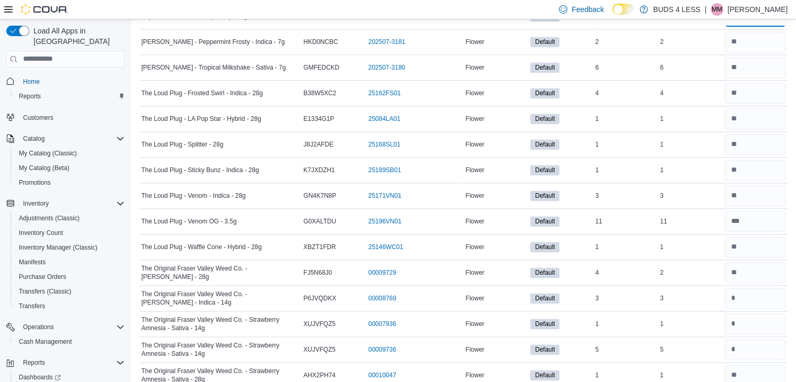
scroll to position [5545, 0]
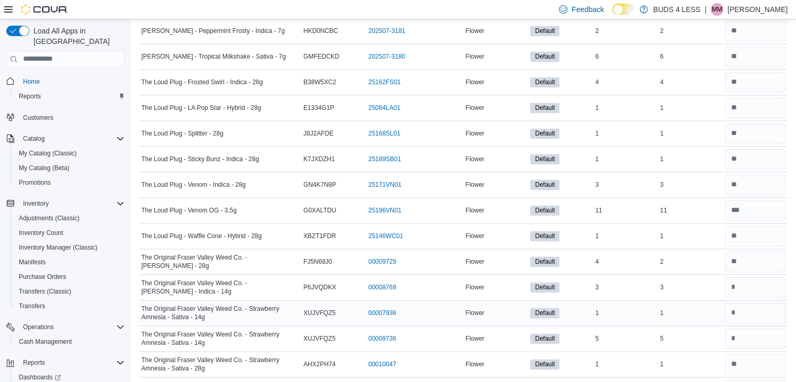
type input "*"
click at [756, 302] on input "number" at bounding box center [754, 312] width 61 height 21
type input "*"
click at [757, 277] on input "number" at bounding box center [754, 287] width 61 height 21
type input "*"
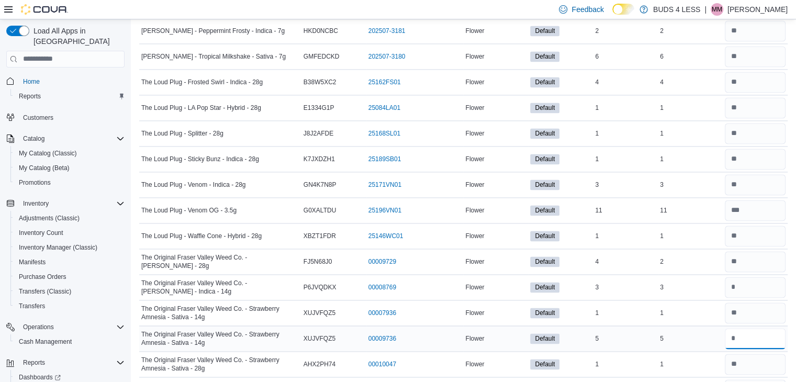
click at [764, 328] on input "number" at bounding box center [754, 338] width 61 height 21
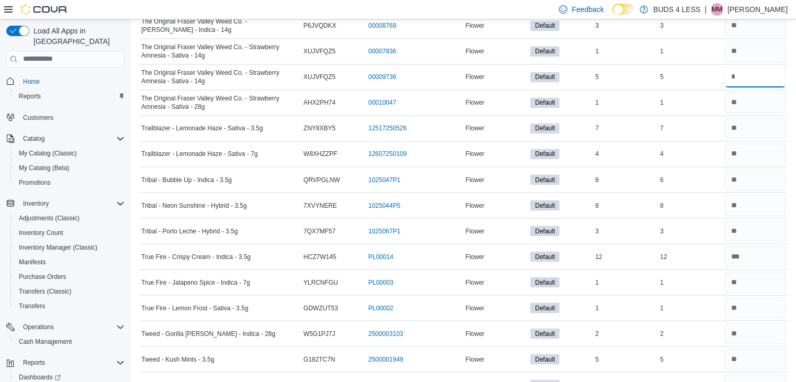
scroll to position [5858, 0]
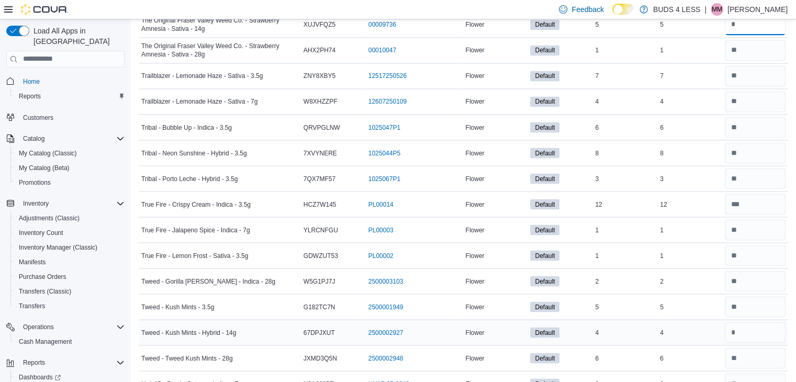
type input "*"
click at [753, 322] on input "number" at bounding box center [754, 332] width 61 height 21
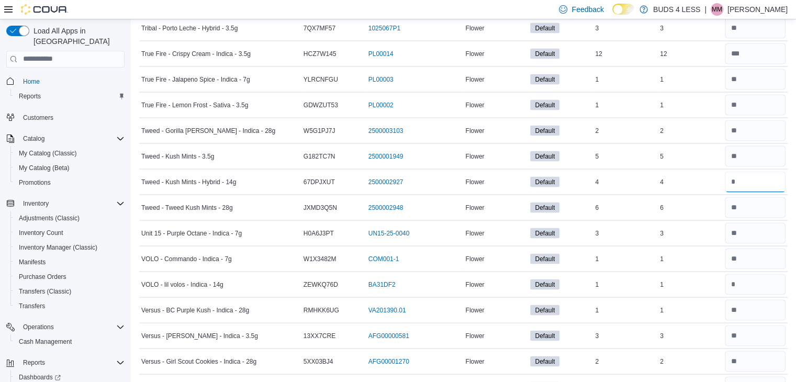
scroll to position [6015, 0]
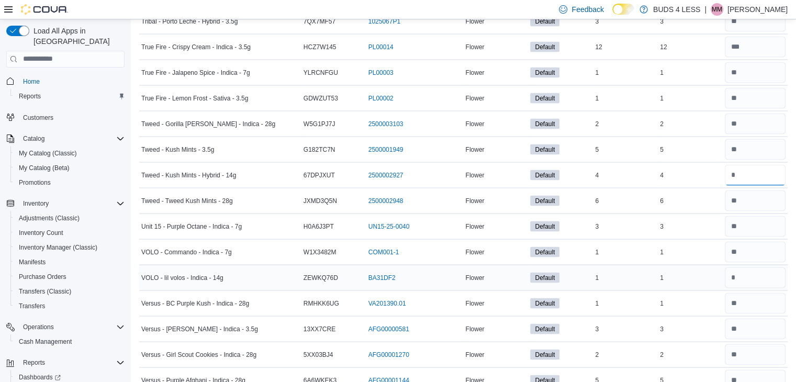
type input "*"
click at [752, 267] on input "number" at bounding box center [754, 277] width 61 height 21
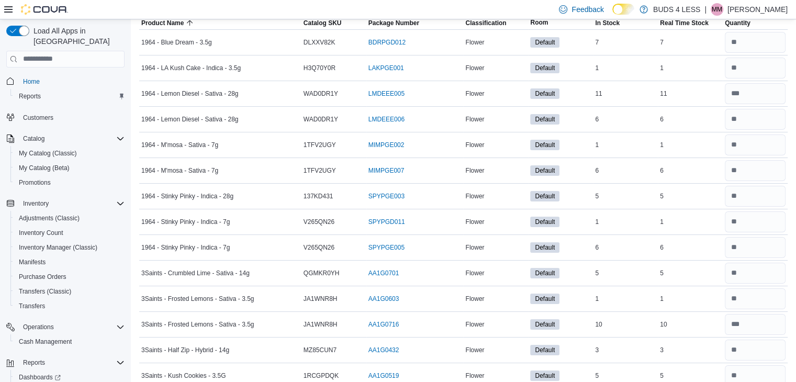
scroll to position [0, 0]
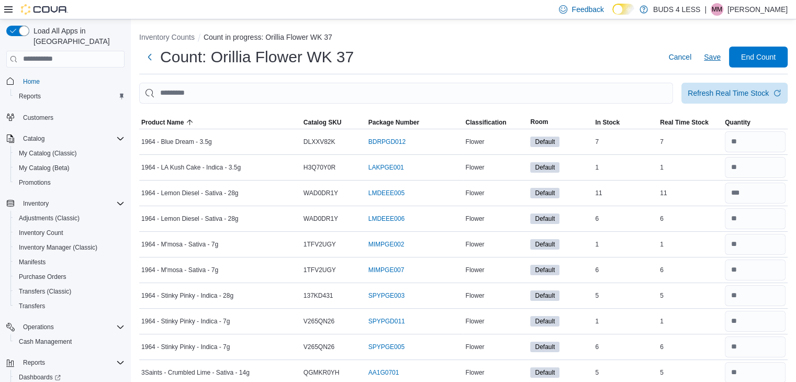
type input "*"
click at [720, 55] on span "Save" at bounding box center [712, 57] width 17 height 10
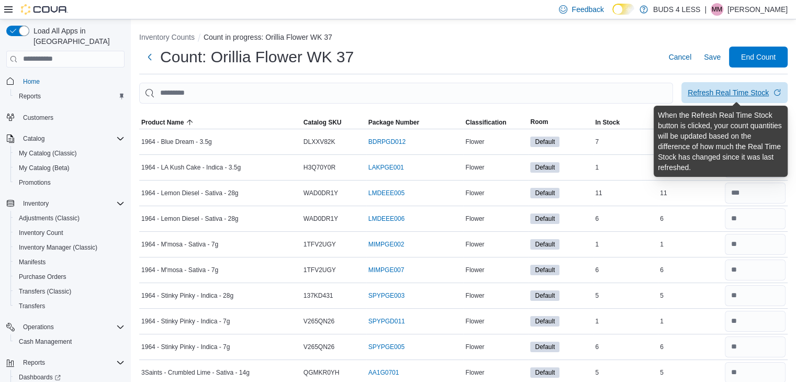
click at [730, 88] on div "Refresh Real Time Stock" at bounding box center [727, 92] width 81 height 10
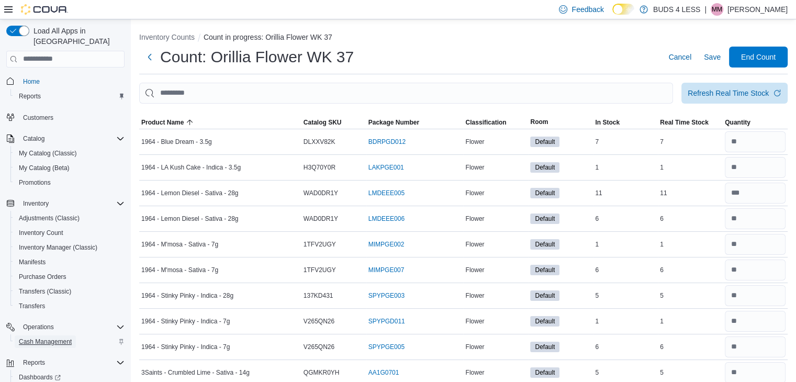
click at [58, 337] on span "Cash Management" at bounding box center [45, 341] width 53 height 8
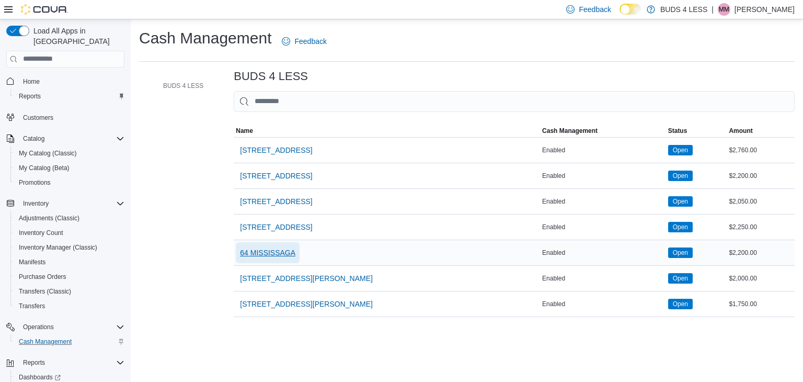
click at [277, 250] on span "64 MISSISSAGA" at bounding box center [267, 252] width 55 height 10
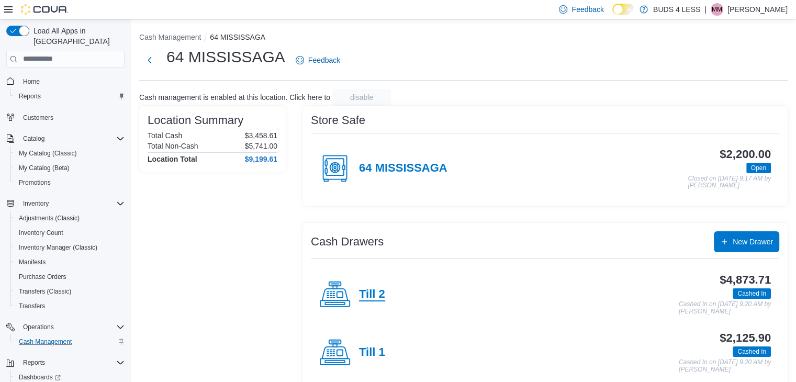
click at [377, 300] on h4 "Till 2" at bounding box center [372, 295] width 26 height 14
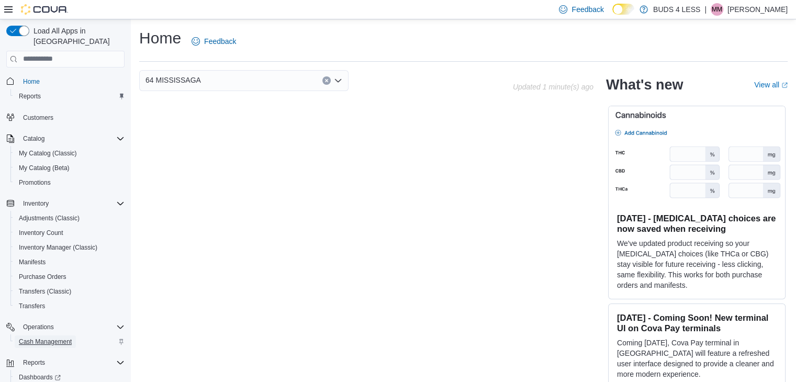
click at [59, 337] on span "Cash Management" at bounding box center [45, 341] width 53 height 8
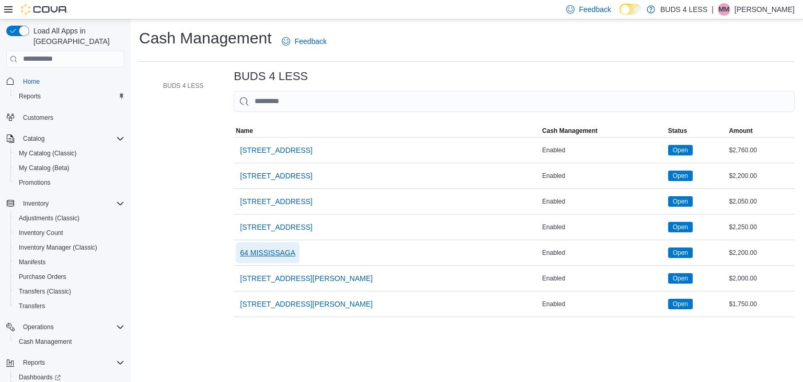
click at [262, 254] on span "64 MISSISSAGA" at bounding box center [267, 252] width 55 height 10
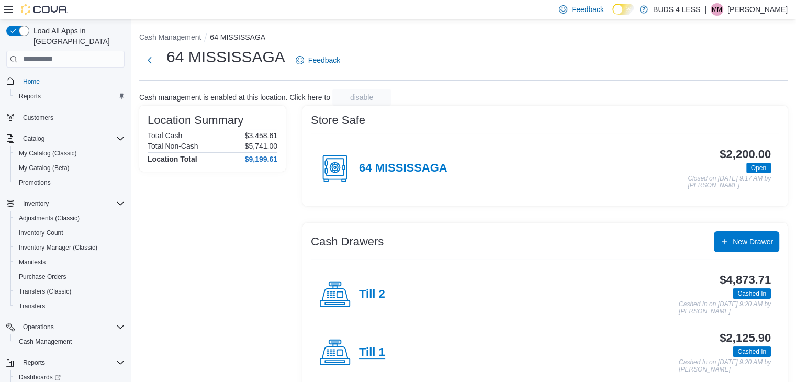
click at [376, 355] on h4 "Till 1" at bounding box center [372, 353] width 26 height 14
